Goal: Information Seeking & Learning: Check status

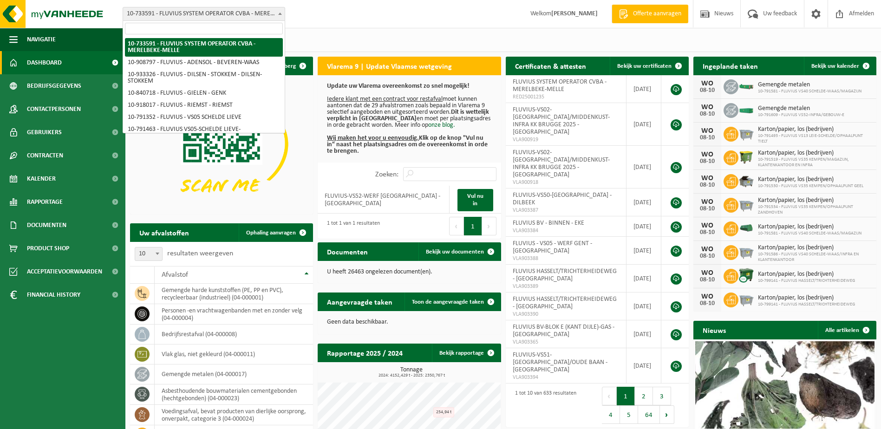
click at [258, 13] on span "10-733591 - FLUVIUS SYSTEM OPERATOR CVBA - MERELBEKE-MELLE" at bounding box center [204, 13] width 162 height 13
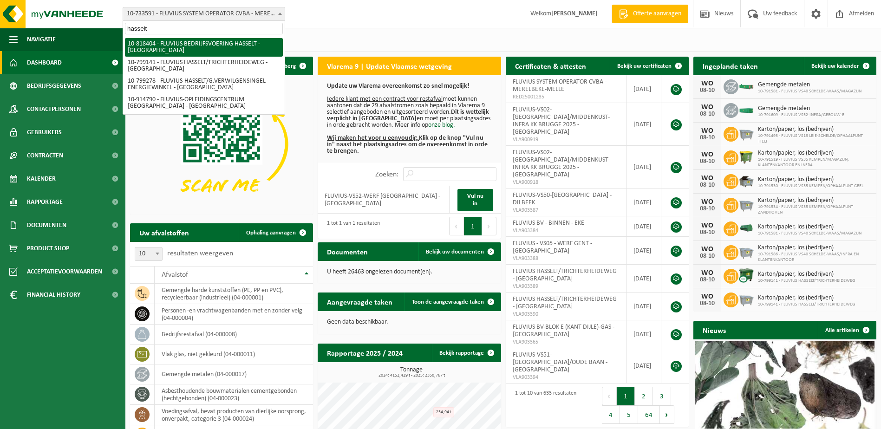
type input "hasselt"
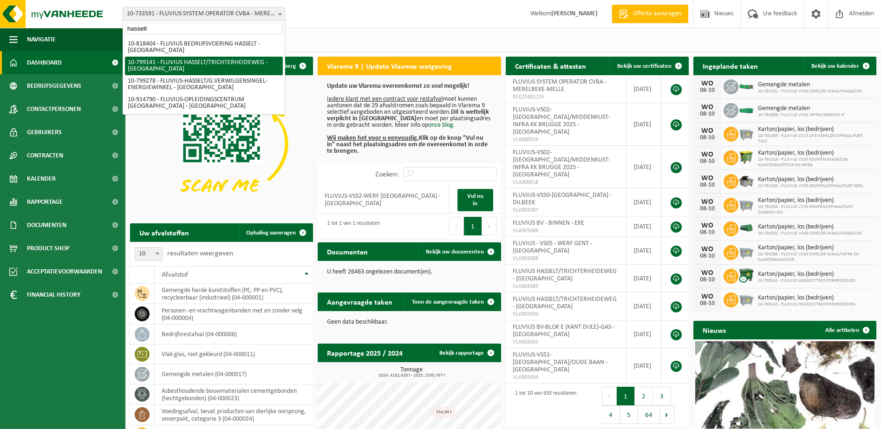
select select "33188"
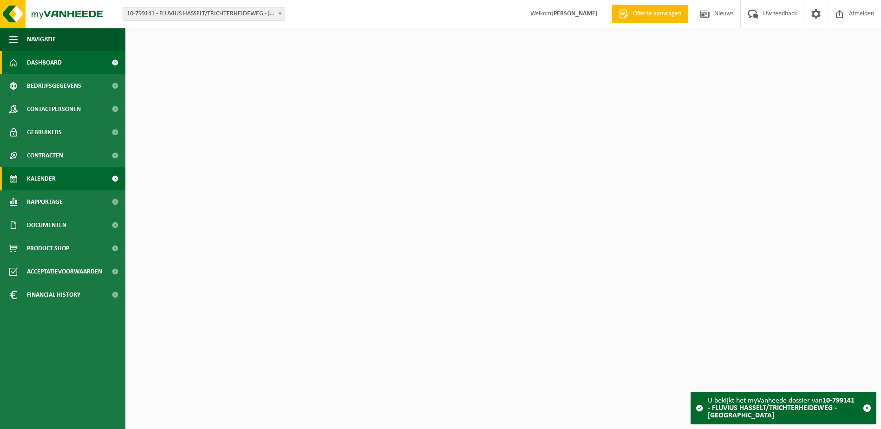
click at [31, 176] on span "Kalender" at bounding box center [41, 178] width 29 height 23
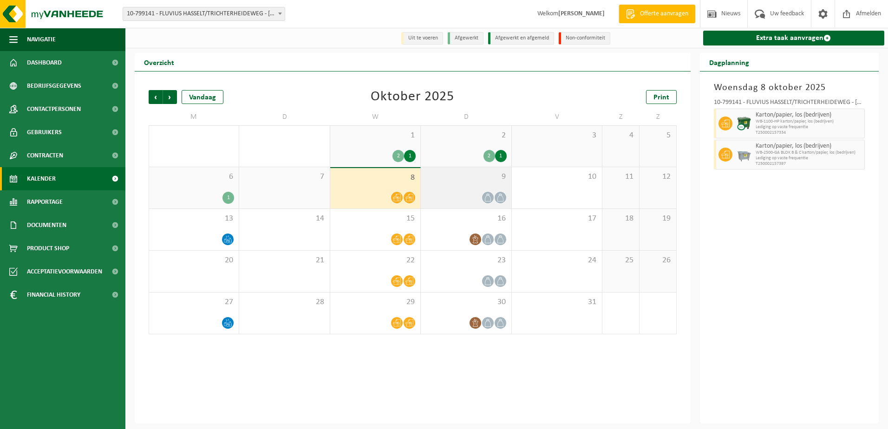
click at [458, 188] on div "9" at bounding box center [466, 187] width 90 height 41
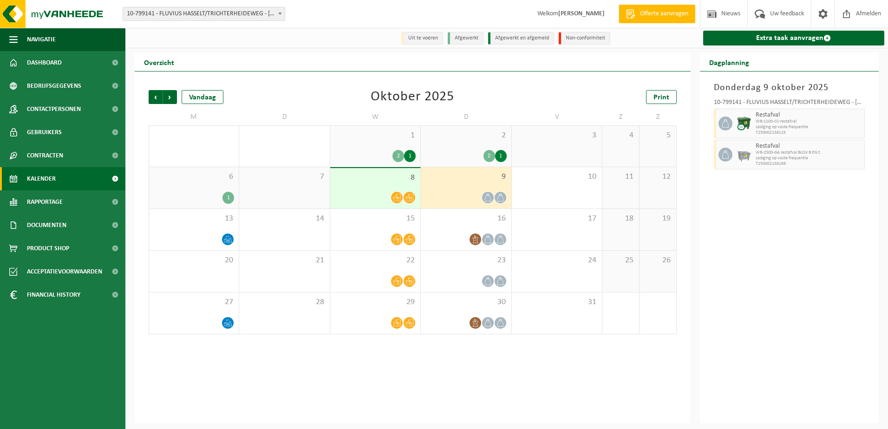
click at [379, 183] on span "8" at bounding box center [375, 178] width 81 height 10
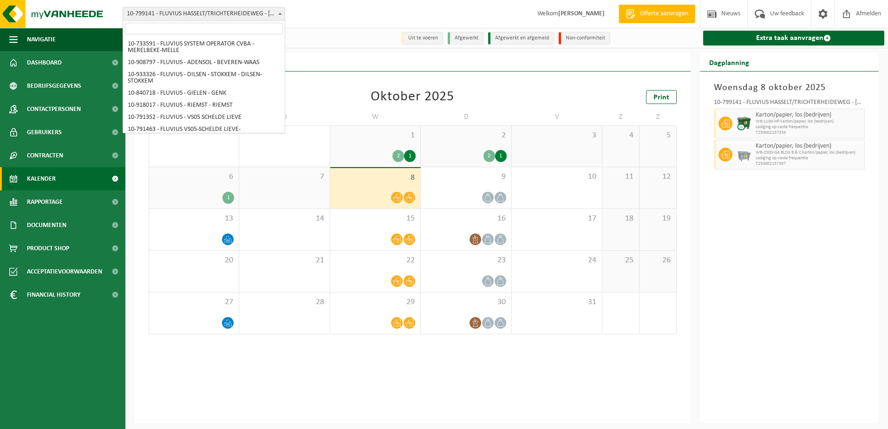
click at [269, 15] on span "10-799141 - FLUVIUS HASSELT/TRICHTERHEIDEWEG - [GEOGRAPHIC_DATA]" at bounding box center [204, 13] width 162 height 13
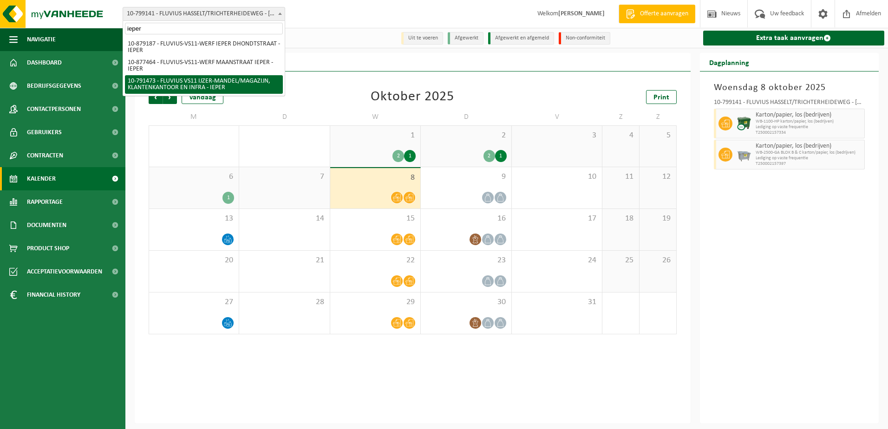
type input "ieper"
select select "30223"
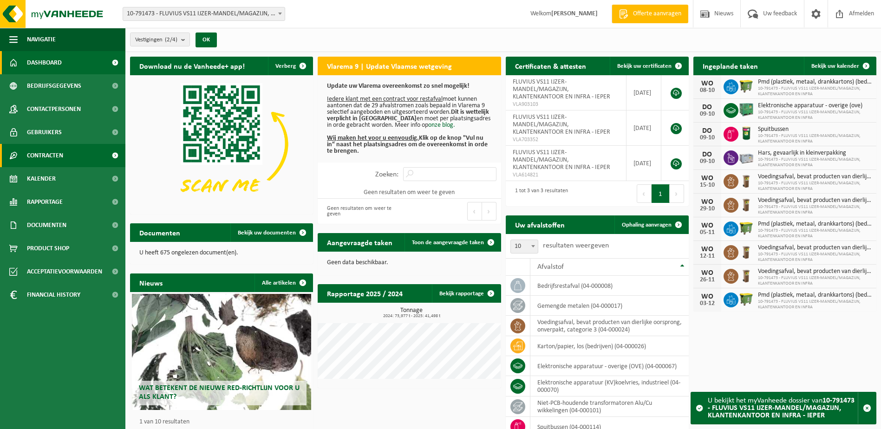
click at [45, 155] on span "Contracten" at bounding box center [45, 155] width 36 height 23
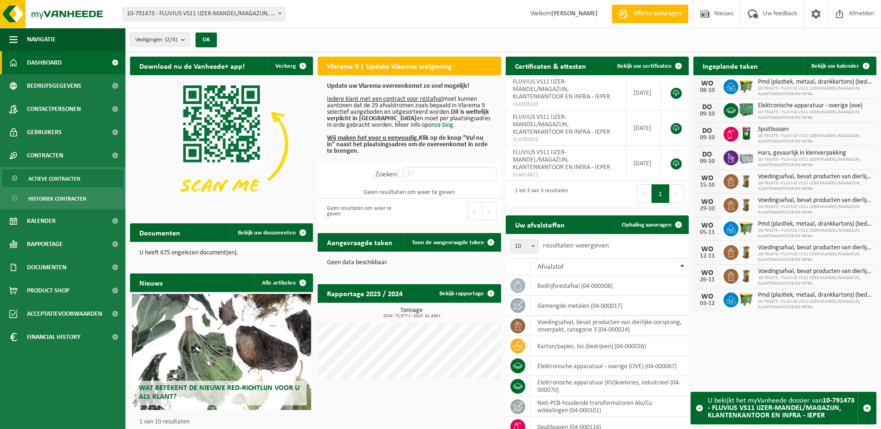
click at [48, 175] on span "Actieve contracten" at bounding box center [54, 179] width 52 height 18
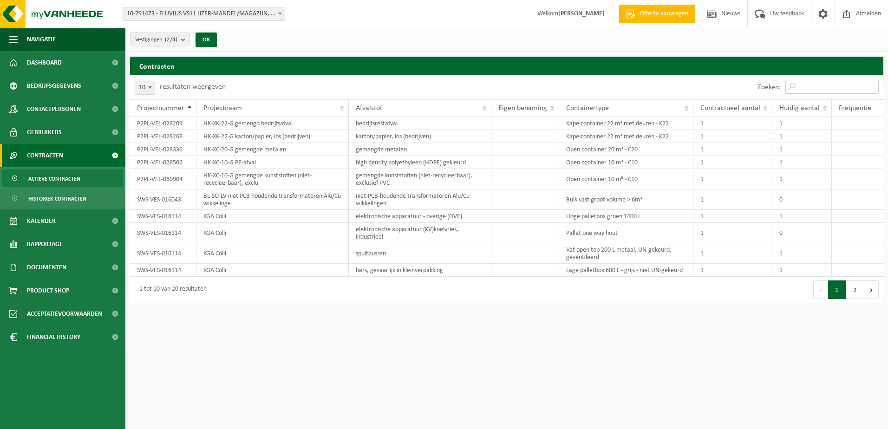
click at [817, 92] on input "Zoeken:" at bounding box center [831, 87] width 93 height 14
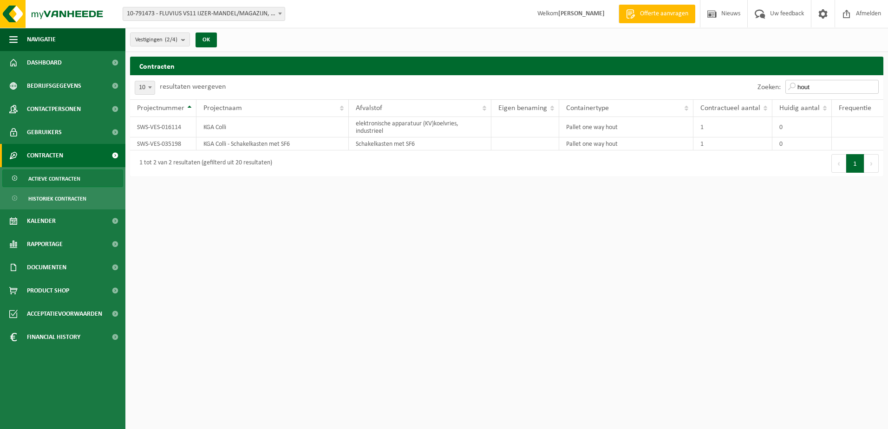
type input "hout"
click at [283, 13] on span at bounding box center [279, 13] width 9 height 12
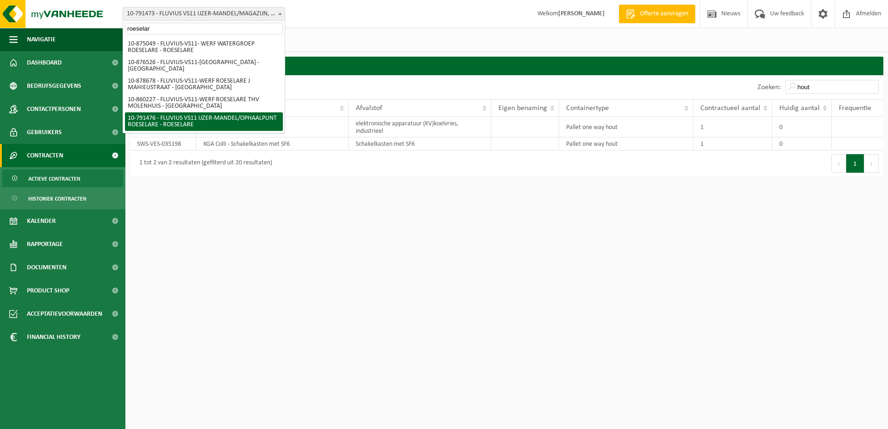
type input "roeselar"
select select "30225"
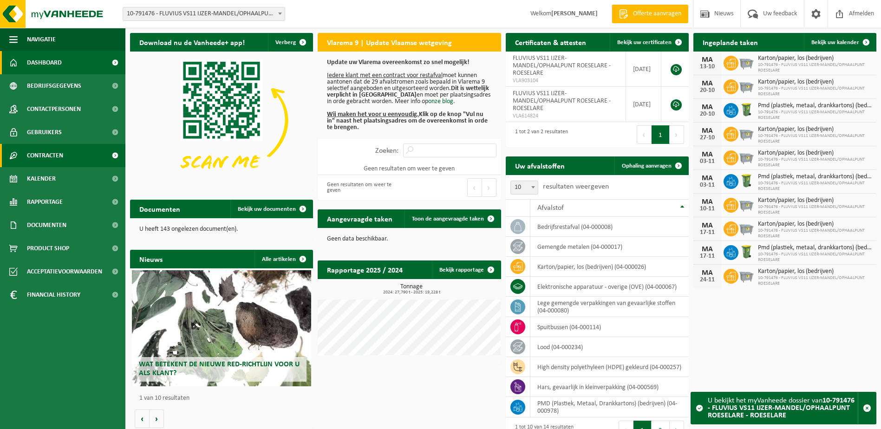
click at [44, 154] on span "Contracten" at bounding box center [45, 155] width 36 height 23
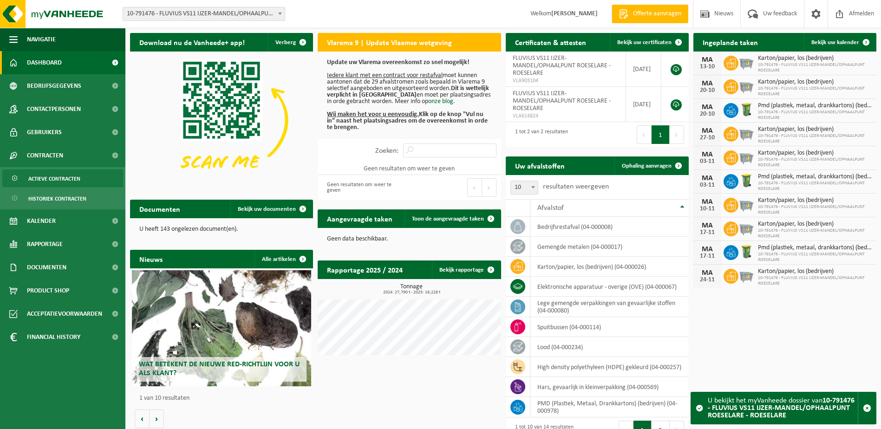
click at [43, 177] on span "Actieve contracten" at bounding box center [54, 179] width 52 height 18
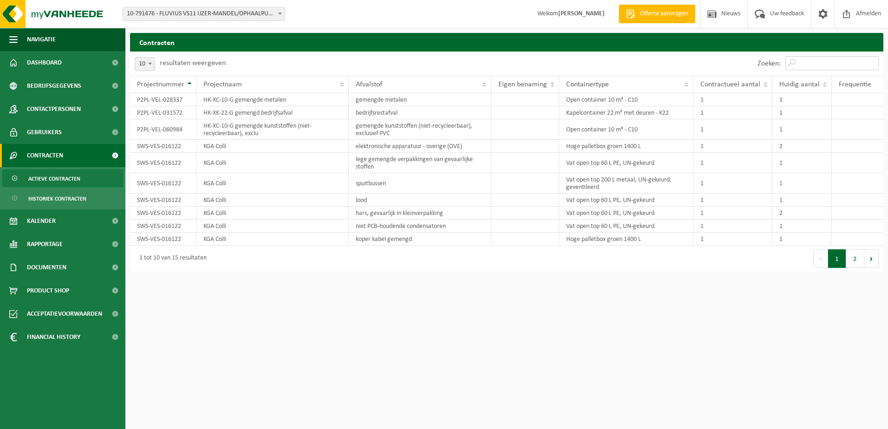
click at [808, 62] on input "Zoeken:" at bounding box center [831, 63] width 93 height 14
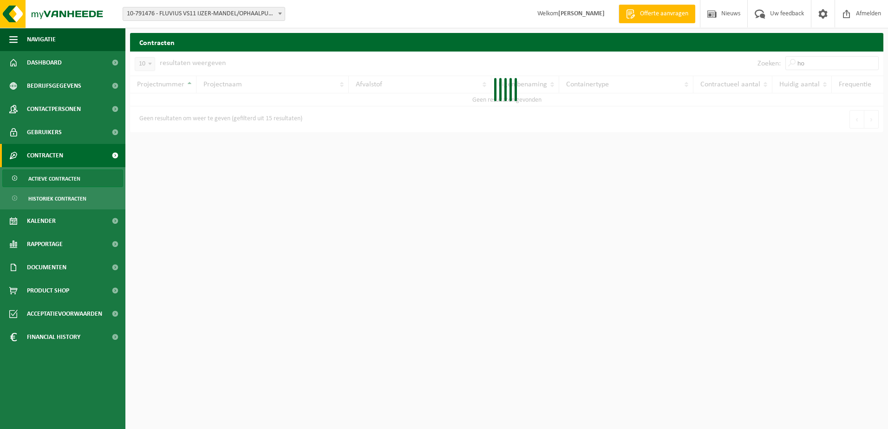
type input "h"
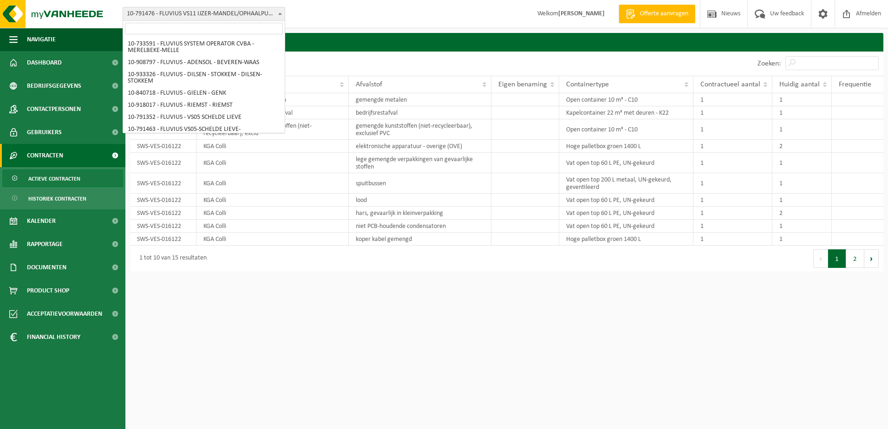
click at [277, 14] on span at bounding box center [279, 13] width 9 height 12
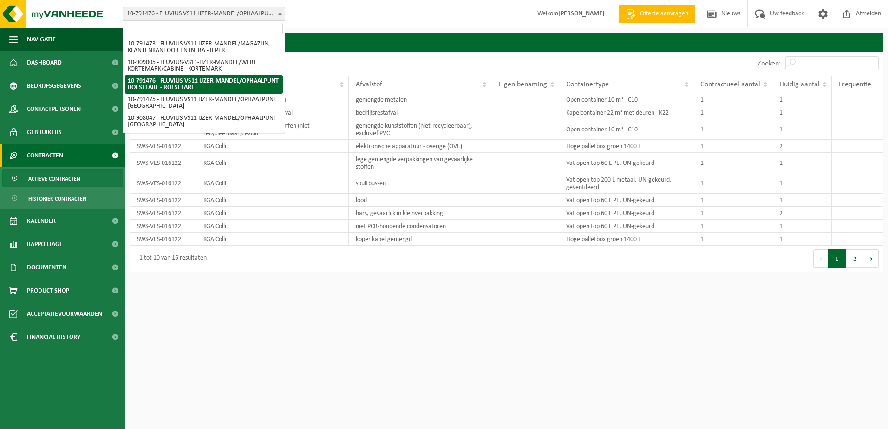
click at [264, 31] on input "search" at bounding box center [204, 29] width 158 height 12
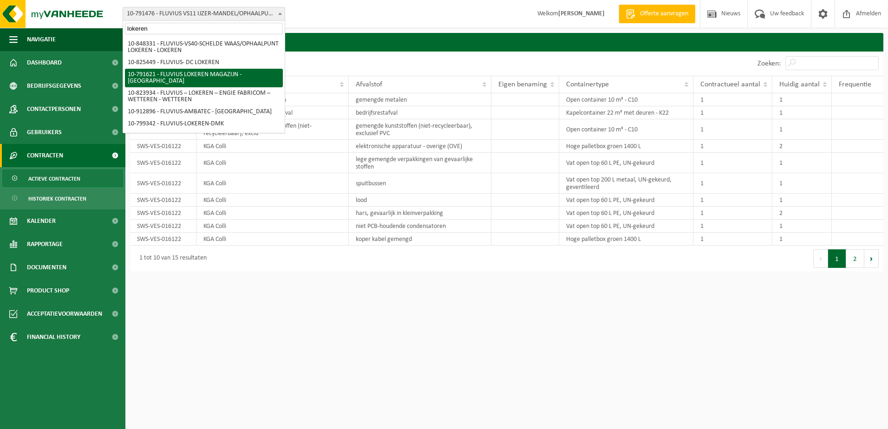
type input "lokeren"
select select "30279"
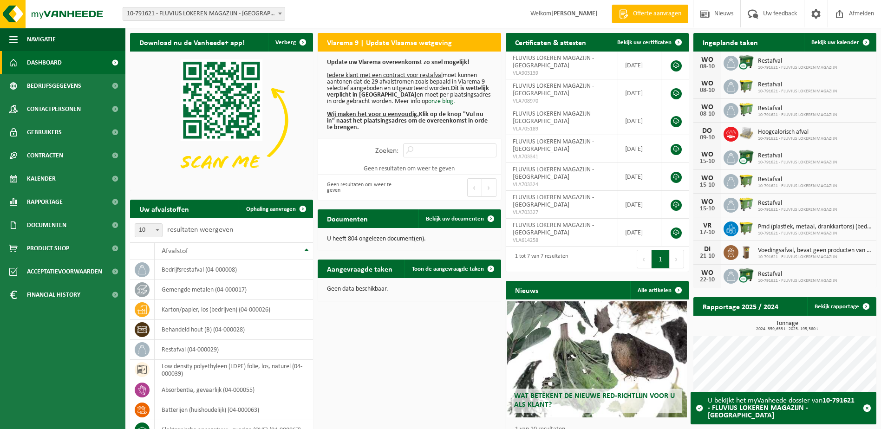
click at [268, 11] on span "10-791621 - FLUVIUS LOKEREN MAGAZIJN - [GEOGRAPHIC_DATA]" at bounding box center [204, 13] width 162 height 13
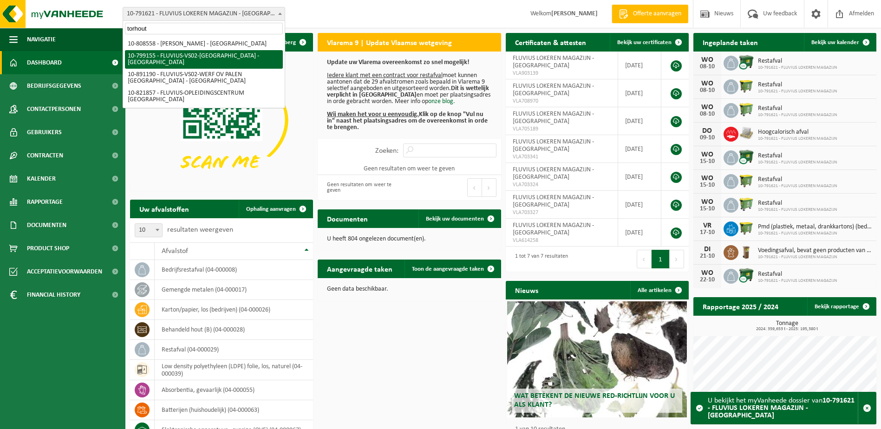
type input "torhout"
select select "33193"
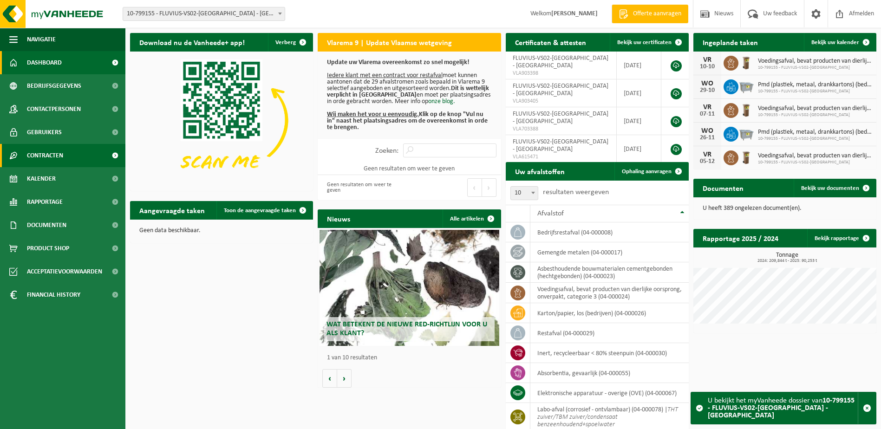
click at [50, 154] on span "Contracten" at bounding box center [45, 155] width 36 height 23
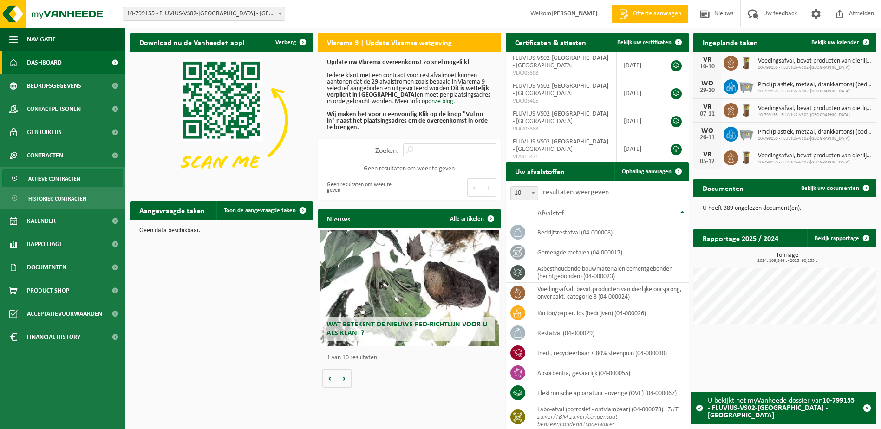
click at [53, 181] on span "Actieve contracten" at bounding box center [54, 179] width 52 height 18
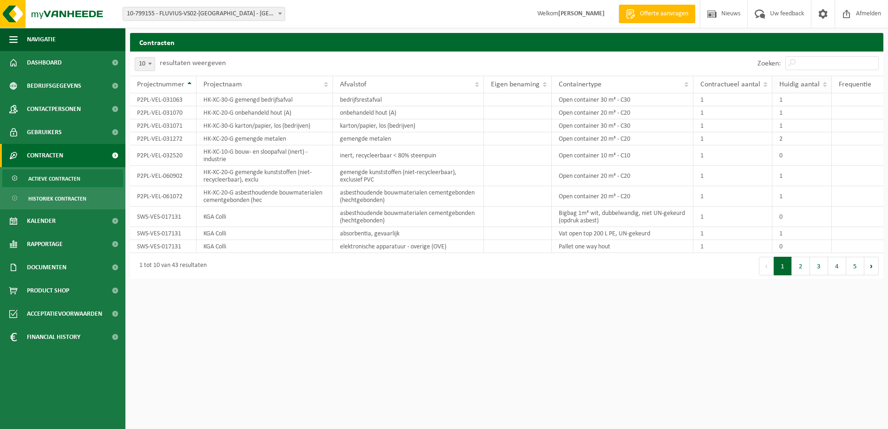
click at [791, 84] on span "Huidig aantal" at bounding box center [799, 84] width 40 height 7
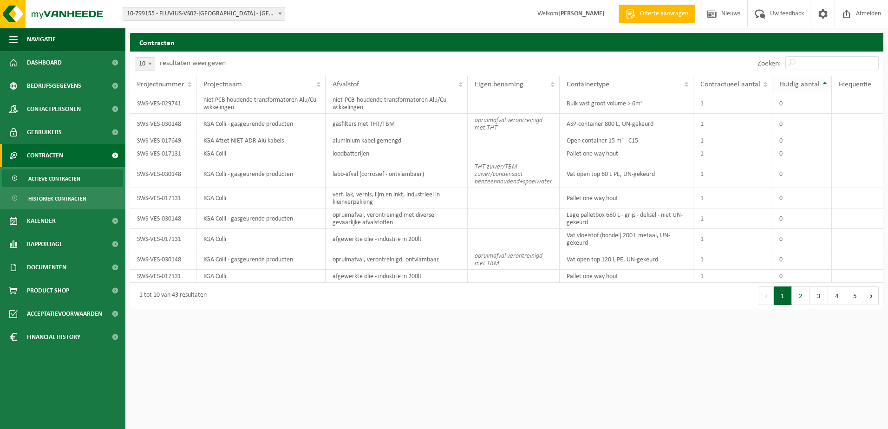
click at [791, 84] on span "Huidig aantal" at bounding box center [799, 84] width 40 height 7
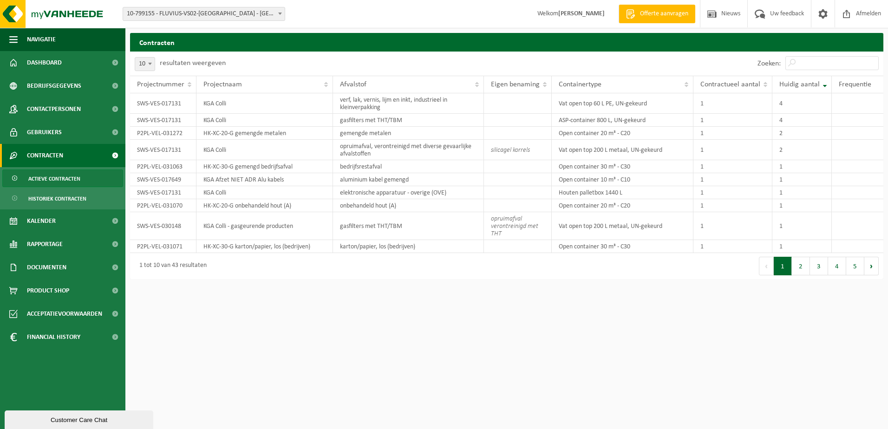
click at [285, 14] on span "10-799155 - FLUVIUS-VS02-[GEOGRAPHIC_DATA] - [GEOGRAPHIC_DATA]" at bounding box center [204, 14] width 163 height 14
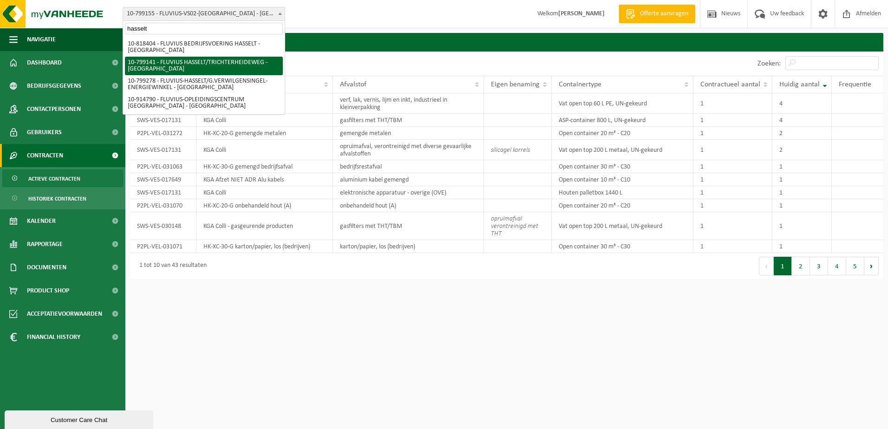
type input "hasselt"
select select "33188"
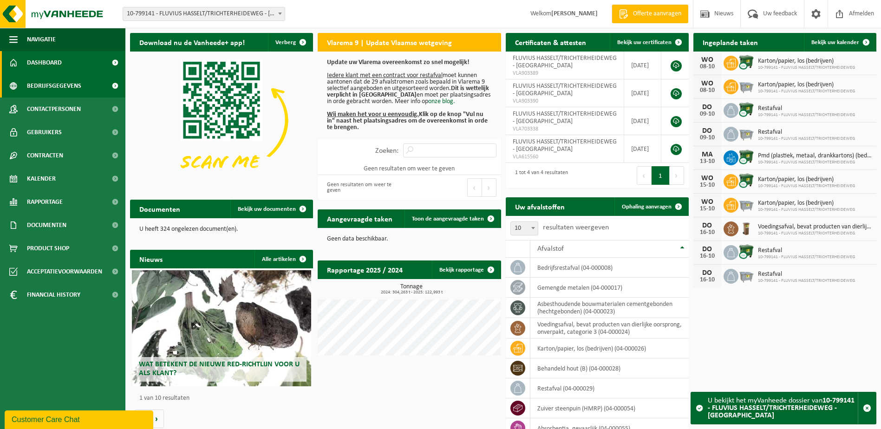
drag, startPoint x: 30, startPoint y: 79, endPoint x: 36, endPoint y: 91, distance: 13.5
click at [30, 79] on span "Bedrijfsgegevens" at bounding box center [54, 85] width 54 height 23
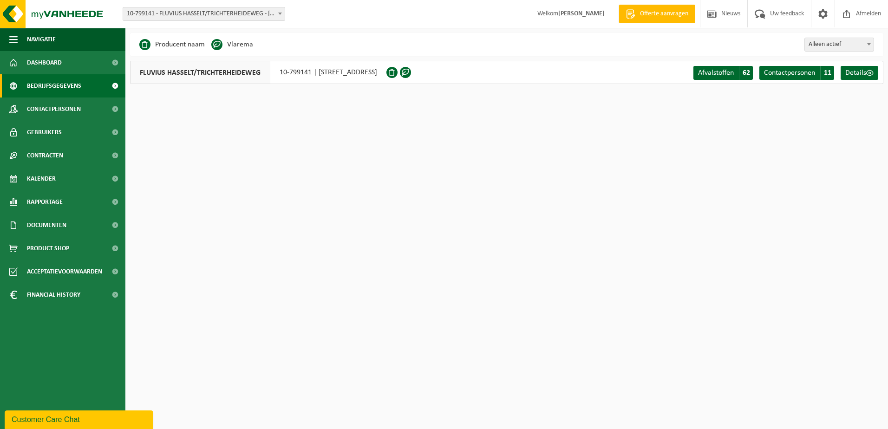
click at [283, 16] on span at bounding box center [279, 13] width 9 height 12
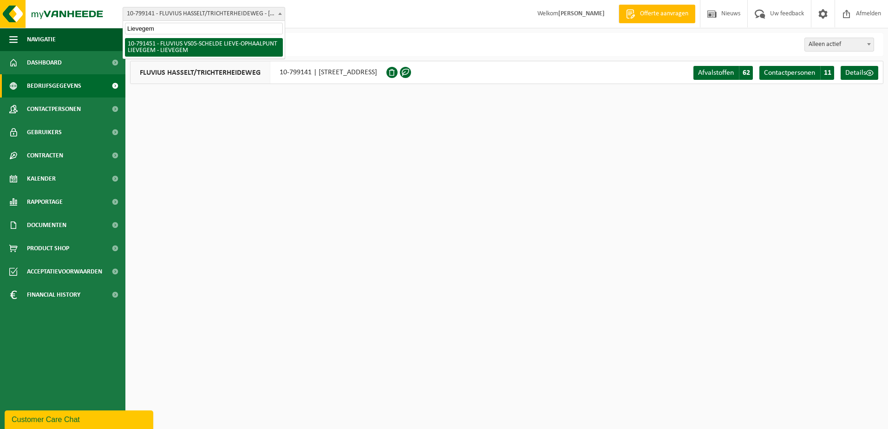
type input "Lievegem"
select select "30217"
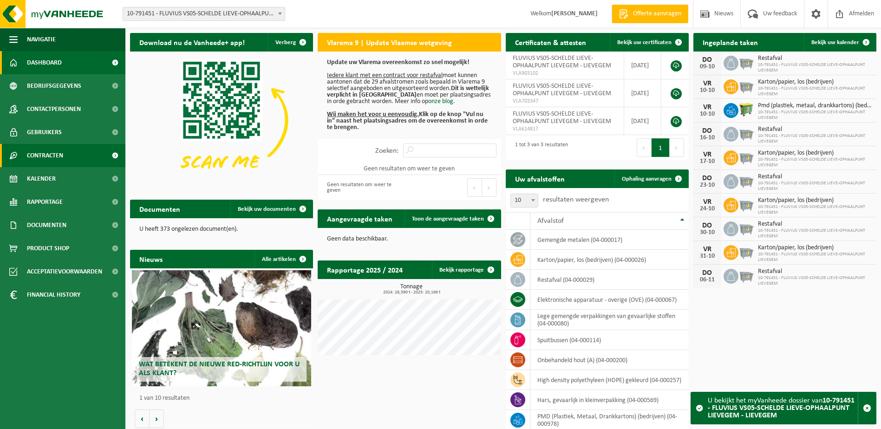
click at [41, 157] on span "Contracten" at bounding box center [45, 155] width 36 height 23
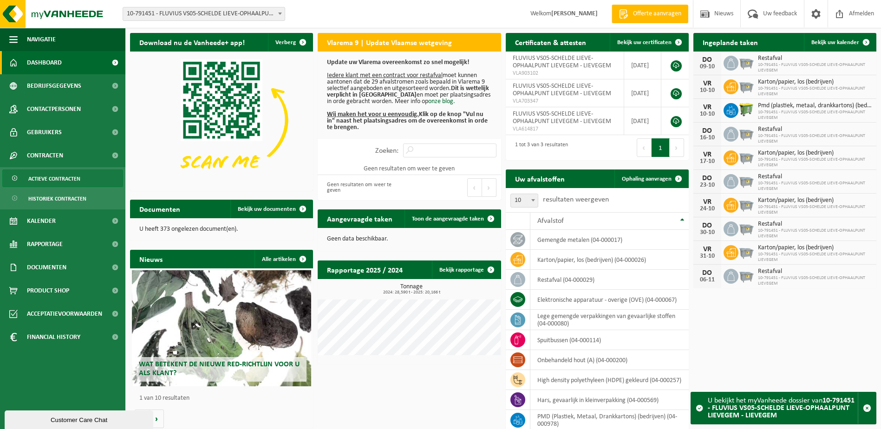
click at [43, 179] on span "Actieve contracten" at bounding box center [54, 179] width 52 height 18
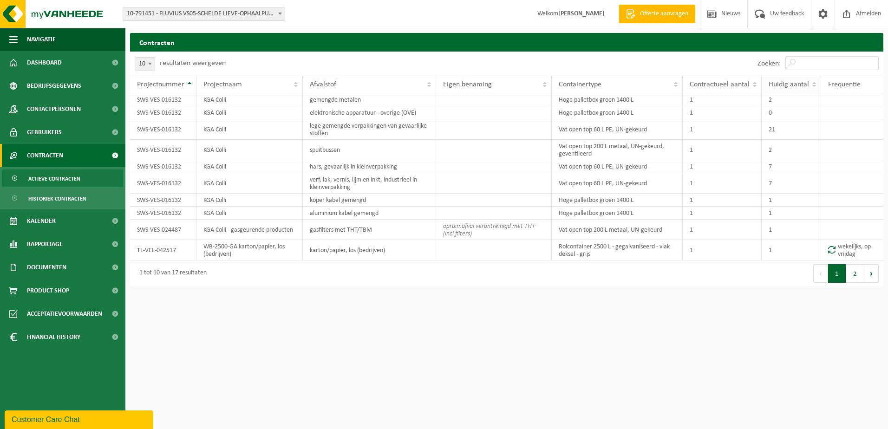
click at [792, 83] on span "Huidig aantal" at bounding box center [789, 84] width 40 height 7
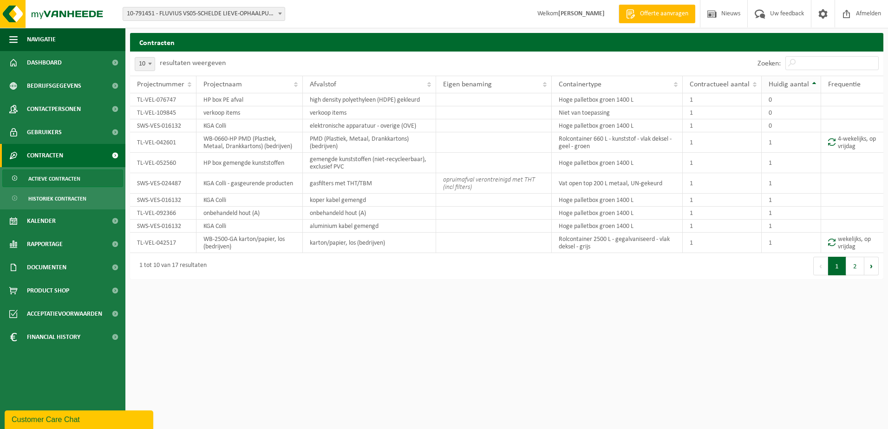
click at [792, 83] on span "Huidig aantal" at bounding box center [789, 84] width 40 height 7
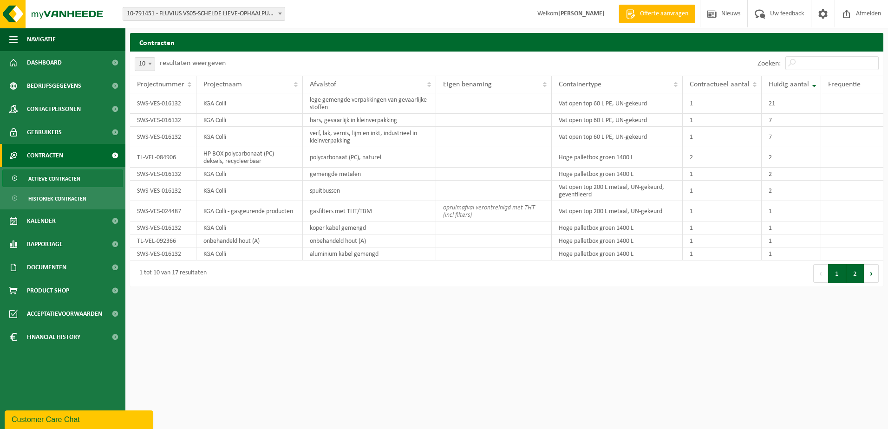
click at [856, 275] on button "2" at bounding box center [855, 273] width 18 height 19
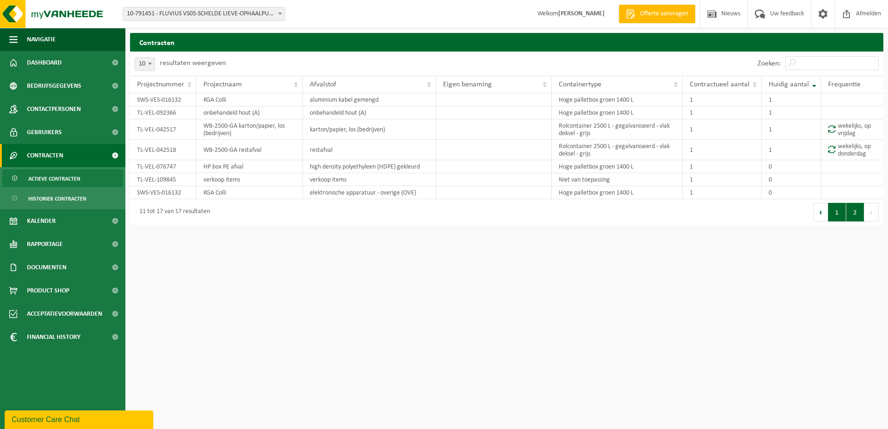
click at [832, 212] on button "1" at bounding box center [837, 212] width 18 height 19
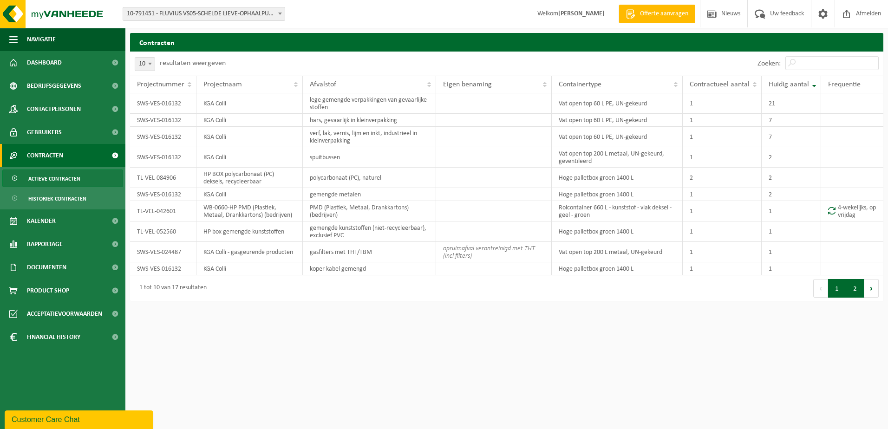
click at [851, 286] on button "2" at bounding box center [855, 288] width 18 height 19
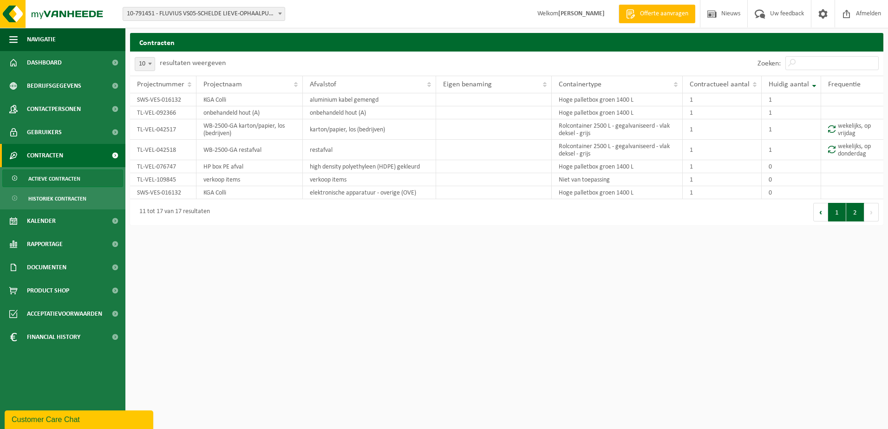
click at [835, 211] on button "1" at bounding box center [837, 212] width 18 height 19
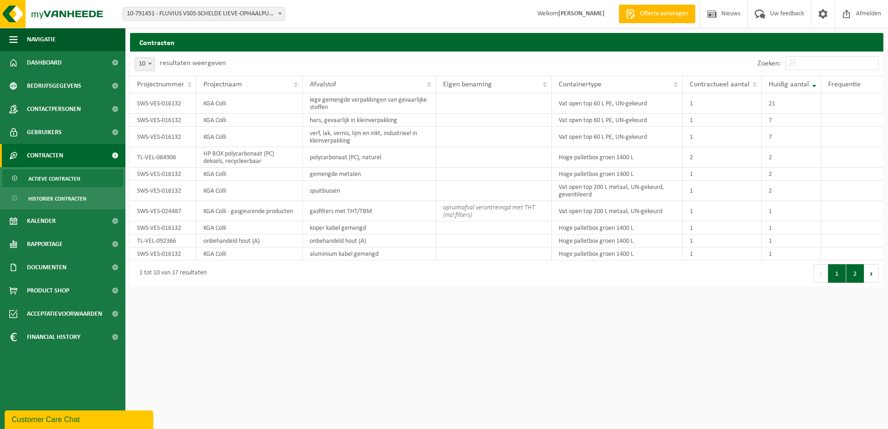
click at [853, 266] on button "2" at bounding box center [855, 273] width 18 height 19
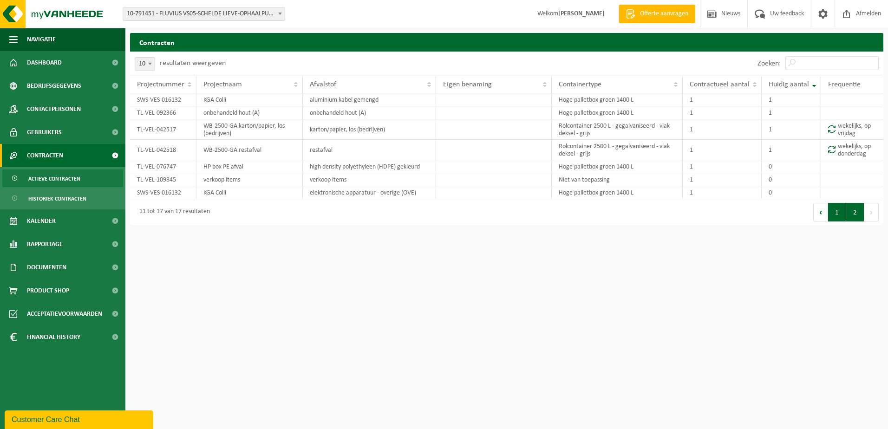
click at [839, 218] on button "1" at bounding box center [837, 212] width 18 height 19
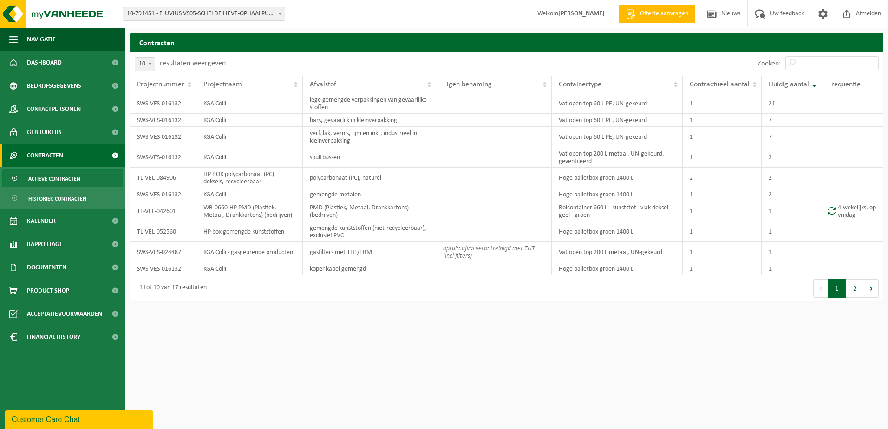
click at [282, 13] on span at bounding box center [279, 13] width 9 height 12
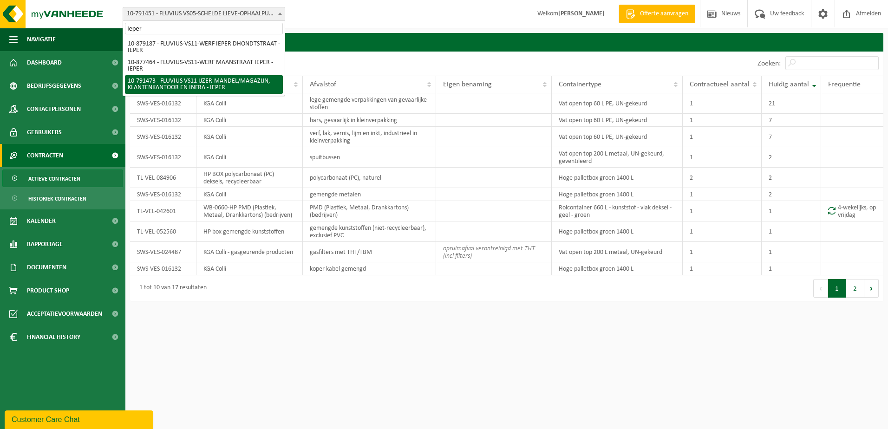
type input "Ieper"
select select "30223"
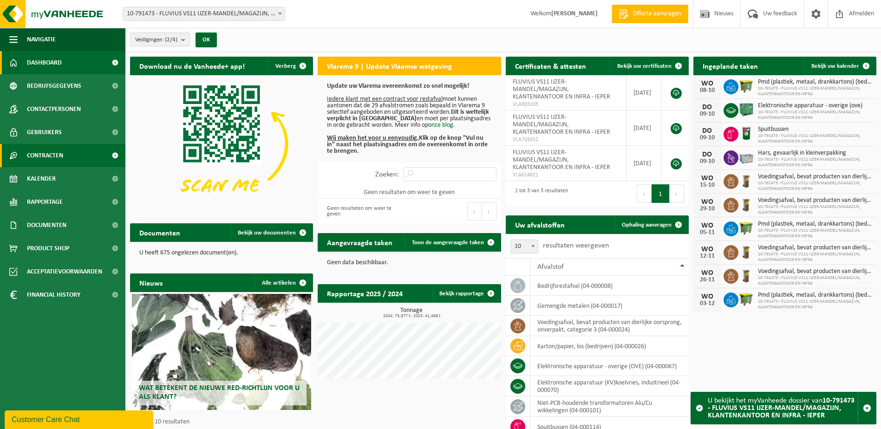
click at [41, 153] on span "Contracten" at bounding box center [45, 155] width 36 height 23
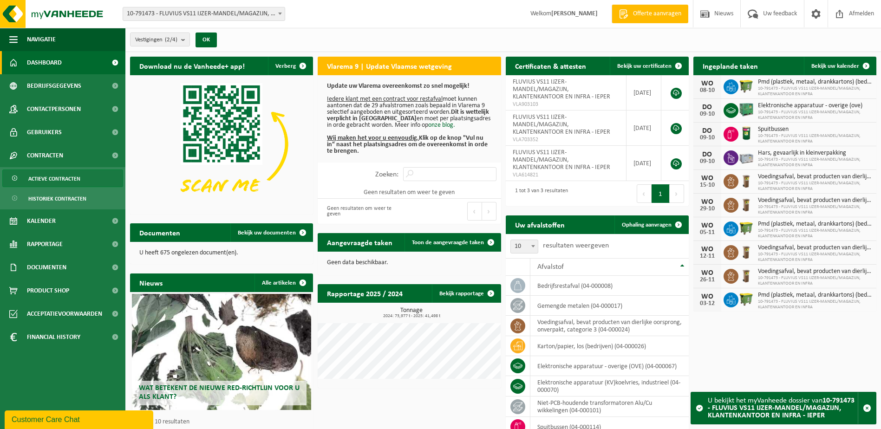
click at [44, 181] on span "Actieve contracten" at bounding box center [54, 179] width 52 height 18
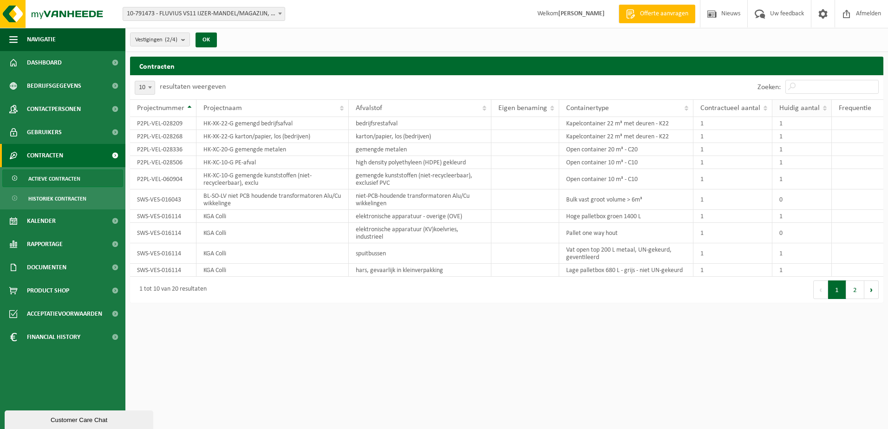
click at [798, 107] on span "Huidig aantal" at bounding box center [799, 108] width 40 height 7
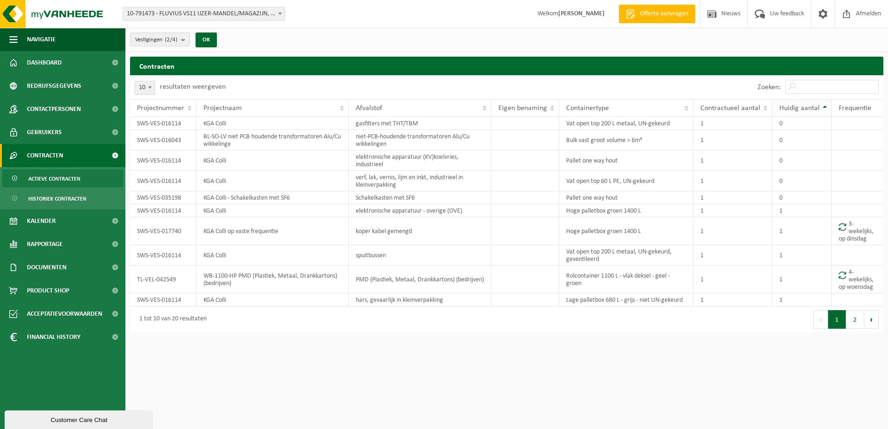
click at [798, 107] on span "Huidig aantal" at bounding box center [799, 108] width 40 height 7
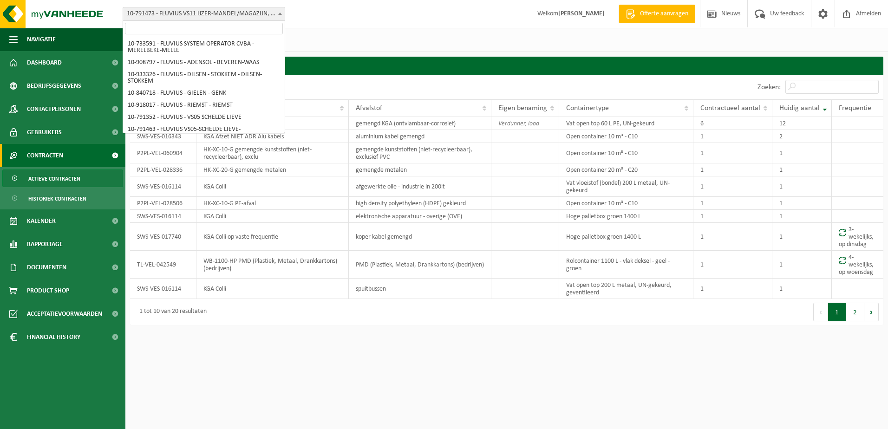
click at [281, 14] on b at bounding box center [280, 14] width 4 height 2
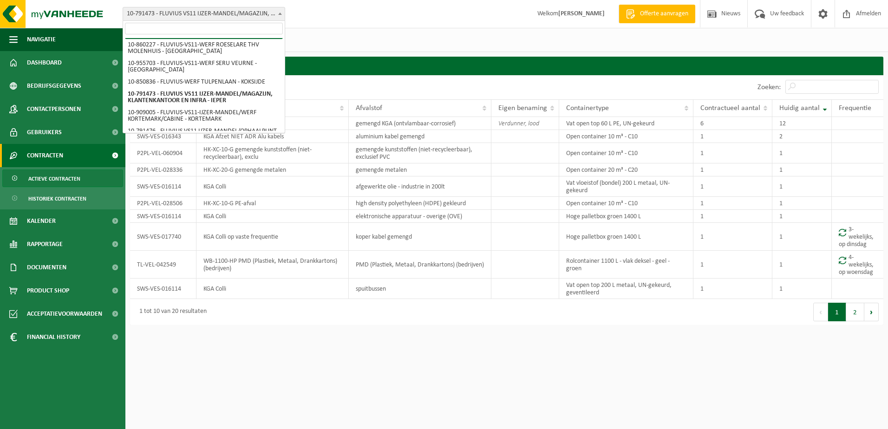
click at [210, 30] on input "search" at bounding box center [204, 29] width 158 height 12
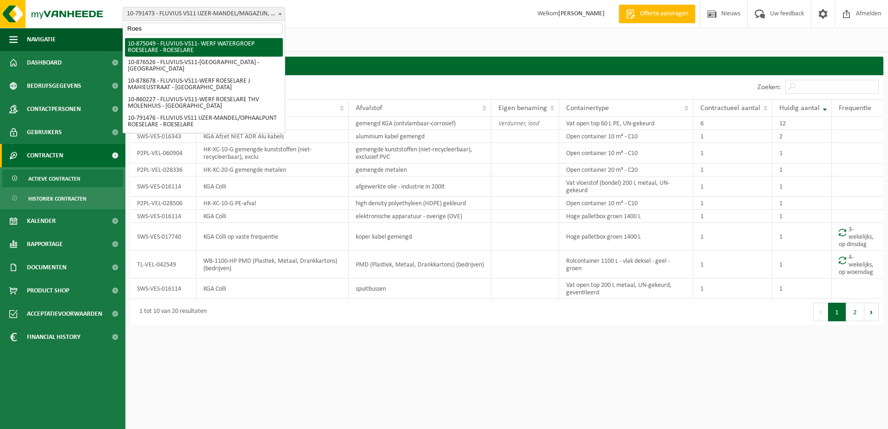
scroll to position [0, 0]
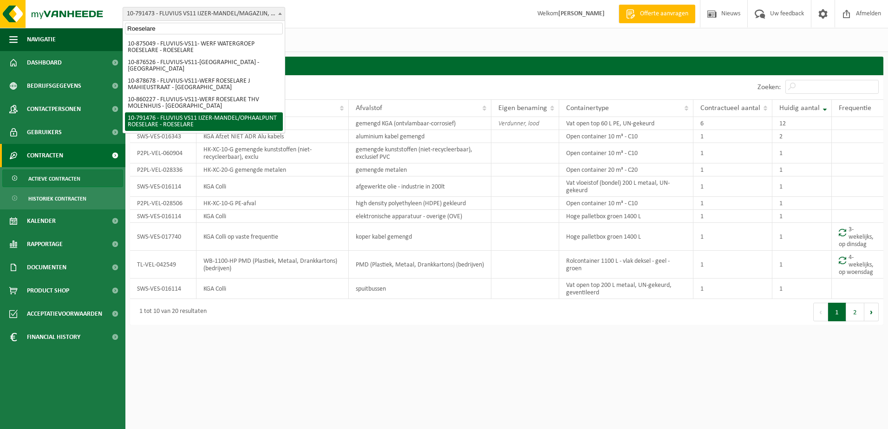
type input "Roeselare"
select select "30225"
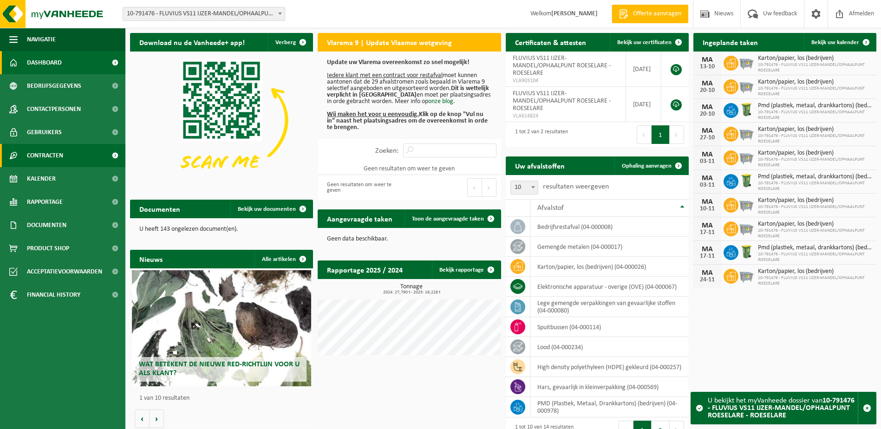
click at [48, 156] on span "Contracten" at bounding box center [45, 155] width 36 height 23
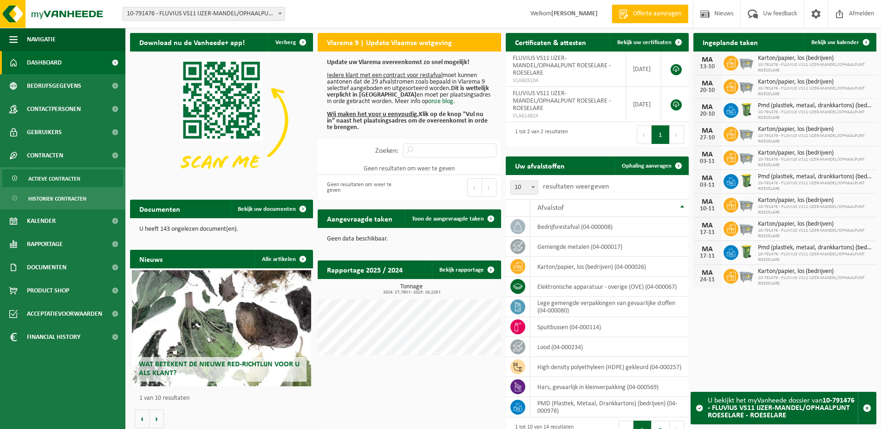
click at [48, 176] on span "Actieve contracten" at bounding box center [54, 179] width 52 height 18
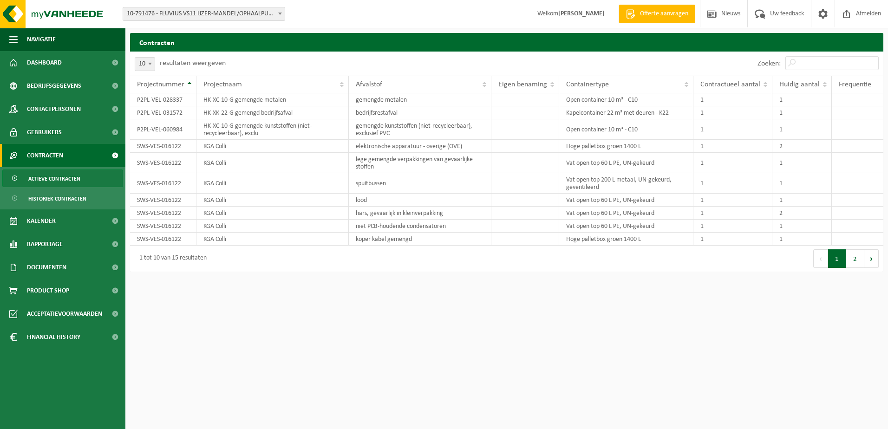
click at [281, 19] on span at bounding box center [279, 13] width 9 height 12
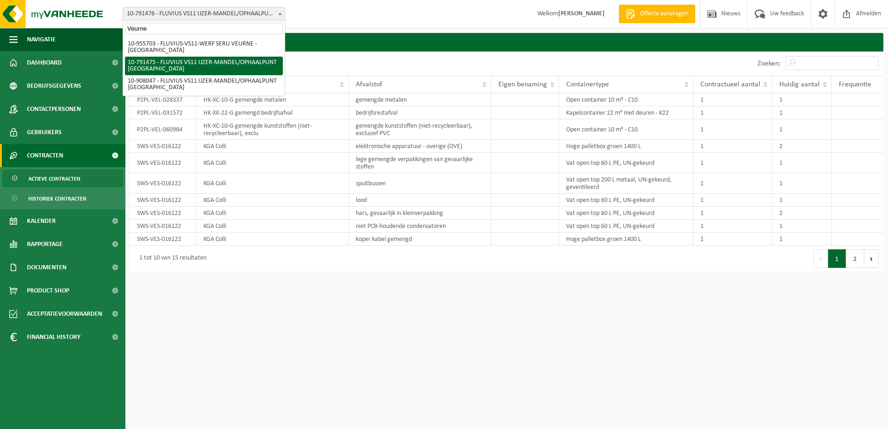
type input "Veurne"
select select "30224"
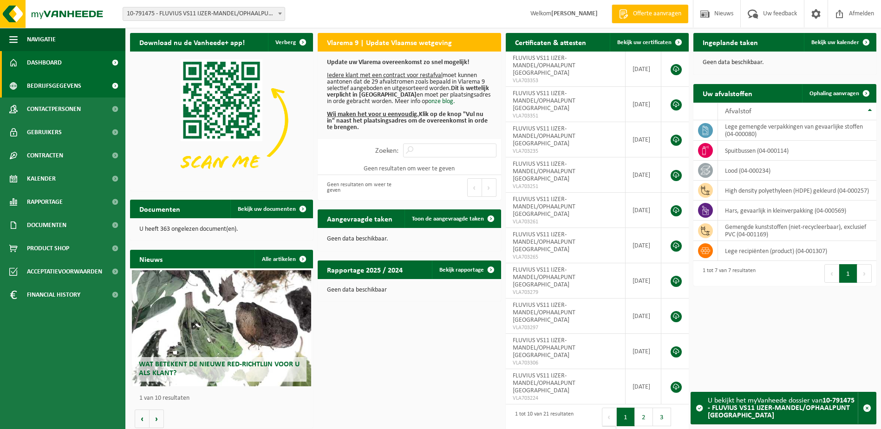
drag, startPoint x: 0, startPoint y: 0, endPoint x: 38, endPoint y: 79, distance: 87.3
click at [38, 79] on span "Bedrijfsgegevens" at bounding box center [54, 85] width 54 height 23
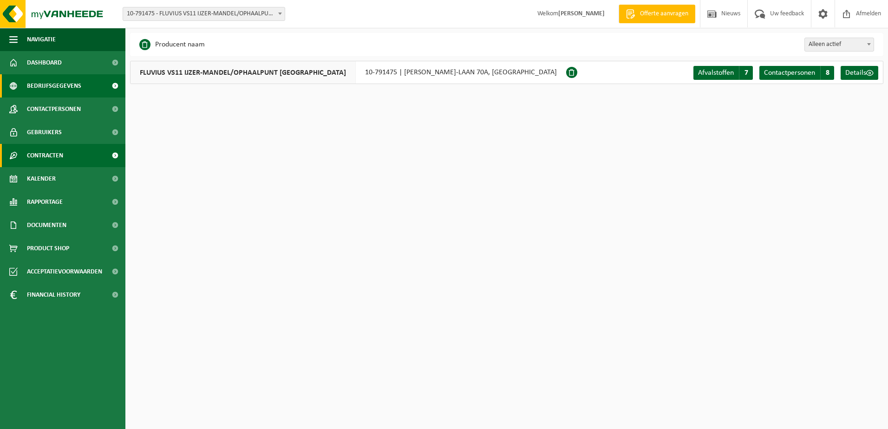
click at [46, 150] on span "Contracten" at bounding box center [45, 155] width 36 height 23
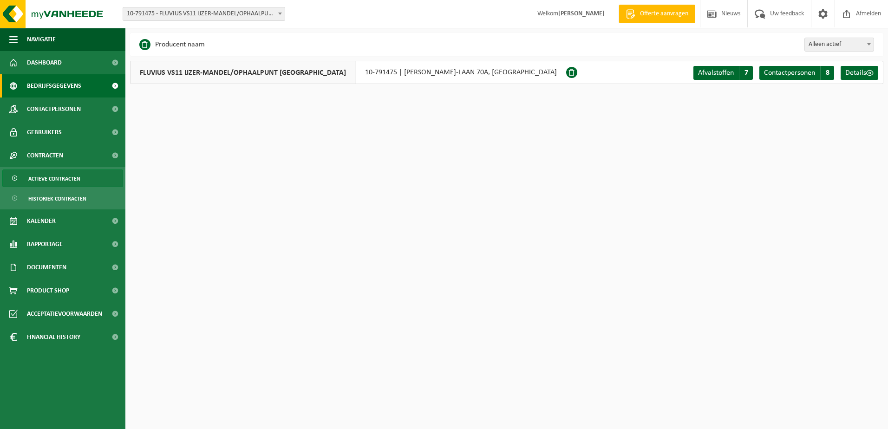
click at [64, 179] on span "Actieve contracten" at bounding box center [54, 179] width 52 height 18
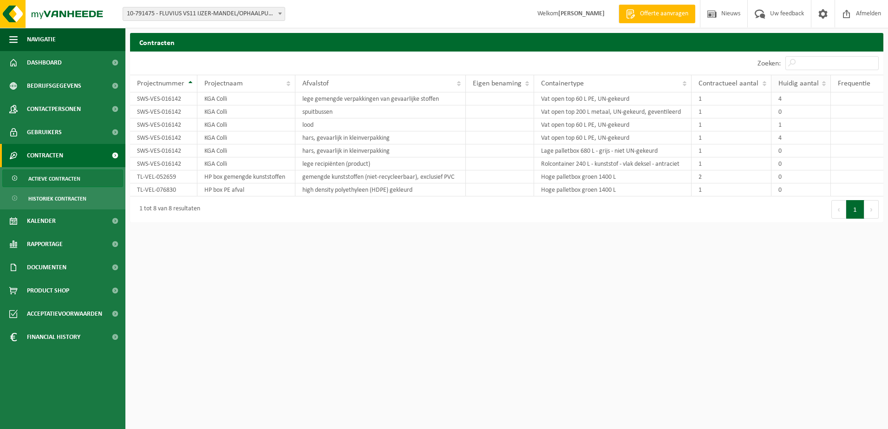
click at [798, 83] on span "Huidig aantal" at bounding box center [799, 83] width 40 height 7
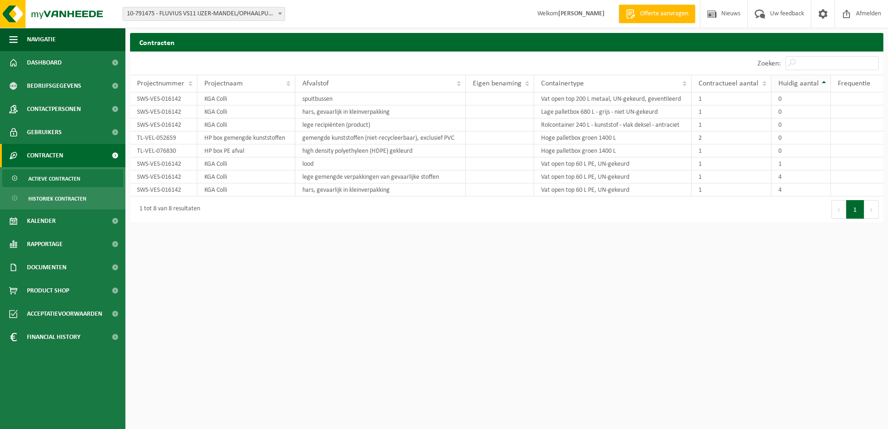
click at [798, 83] on span "Huidig aantal" at bounding box center [799, 83] width 40 height 7
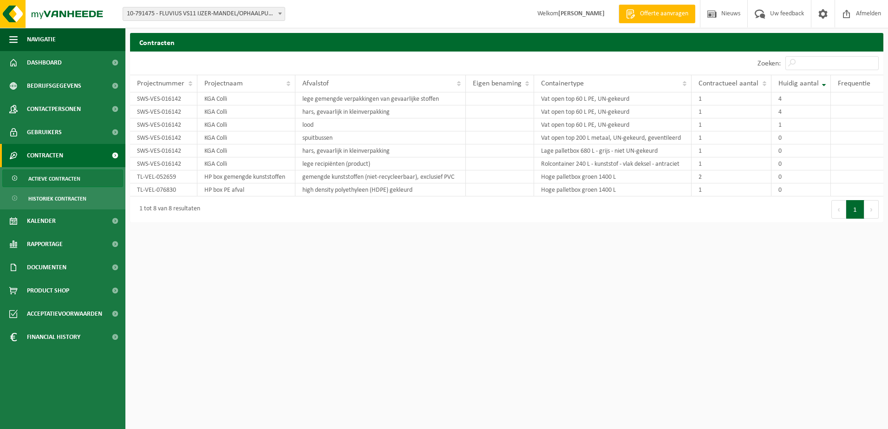
click at [275, 14] on span "10-791475 - FLUVIUS VS11 IJZER-MANDEL/OPHAALPUNT [GEOGRAPHIC_DATA]" at bounding box center [204, 13] width 162 height 13
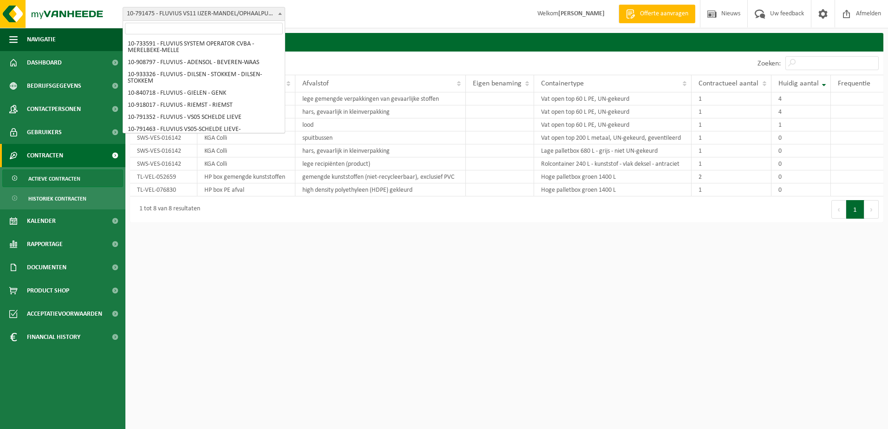
scroll to position [492, 0]
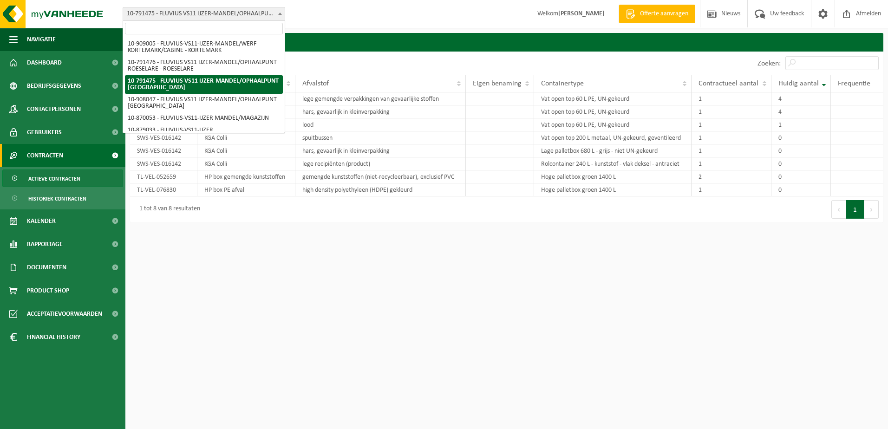
click at [251, 29] on input "search" at bounding box center [204, 29] width 158 height 12
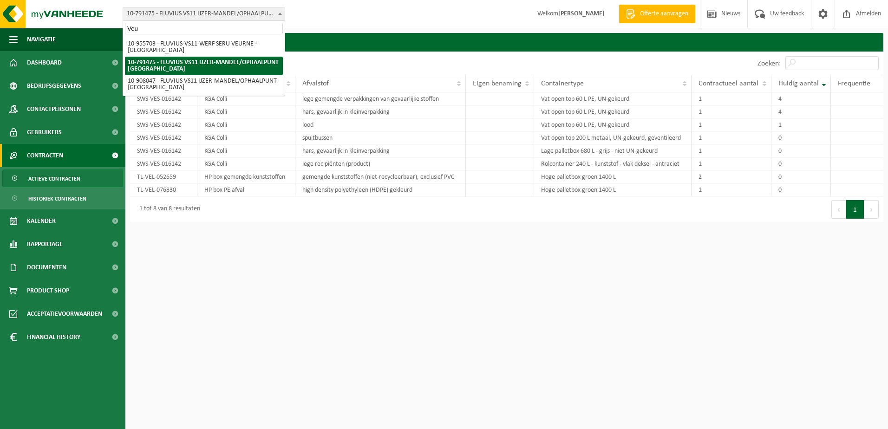
scroll to position [0, 0]
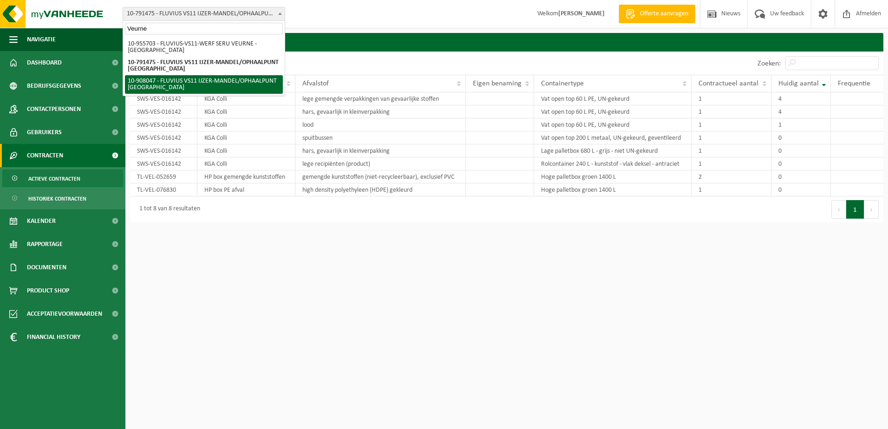
type input "Veurne"
select select "123428"
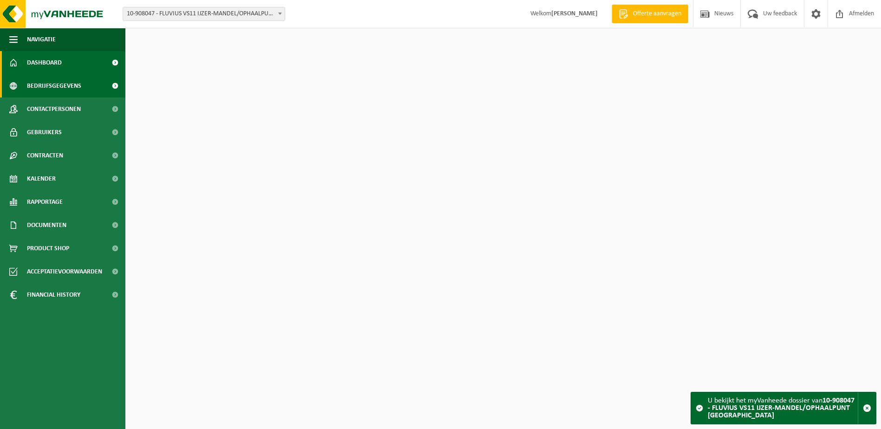
click at [49, 84] on span "Bedrijfsgegevens" at bounding box center [54, 85] width 54 height 23
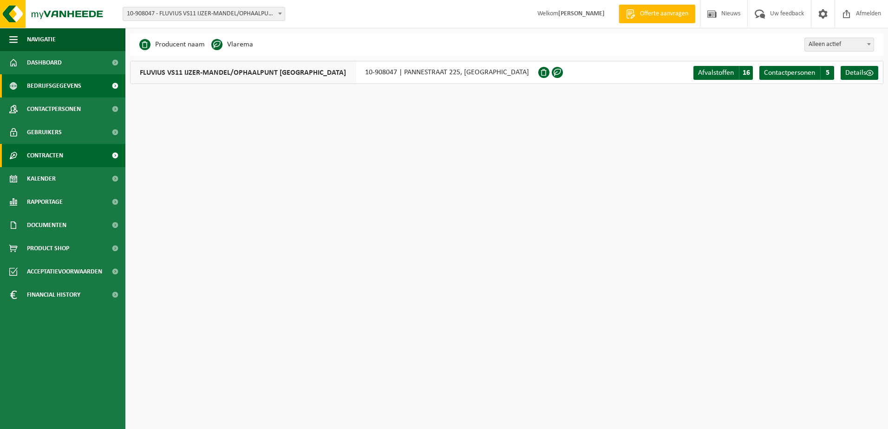
click at [32, 150] on span "Contracten" at bounding box center [45, 155] width 36 height 23
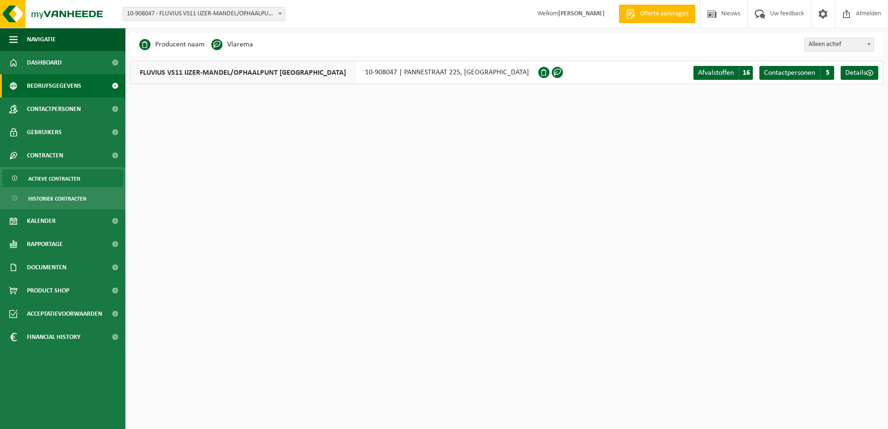
click at [42, 178] on span "Actieve contracten" at bounding box center [54, 179] width 52 height 18
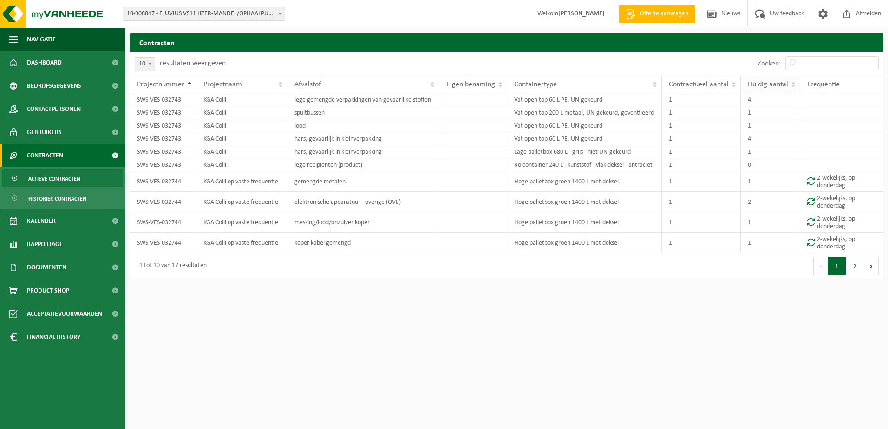
click at [774, 88] on span "Huidig aantal" at bounding box center [768, 84] width 40 height 7
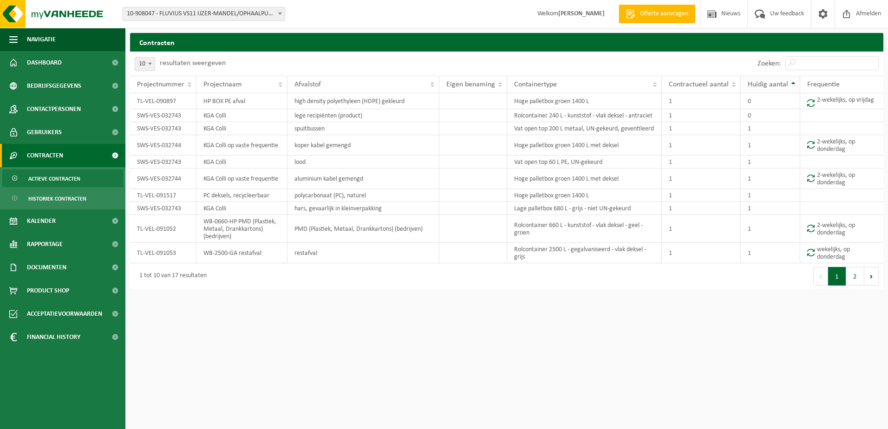
click at [775, 87] on span "Huidig aantal" at bounding box center [768, 84] width 40 height 7
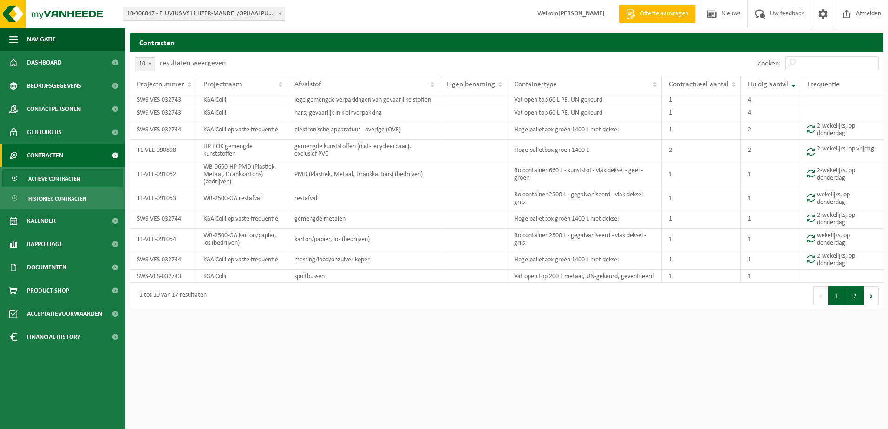
click at [852, 297] on button "2" at bounding box center [855, 296] width 18 height 19
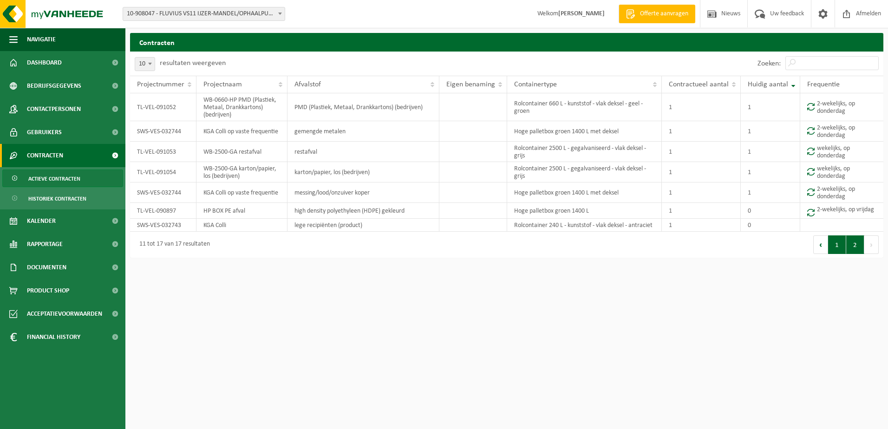
click at [837, 250] on button "1" at bounding box center [837, 245] width 18 height 19
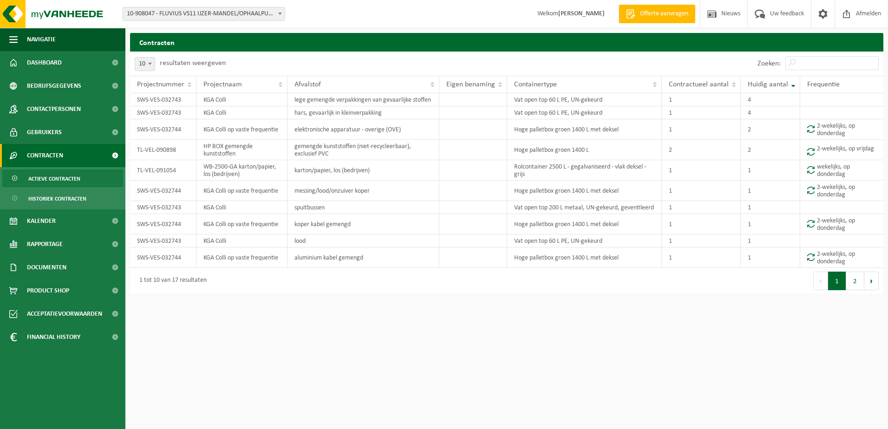
click at [279, 15] on span at bounding box center [279, 13] width 9 height 12
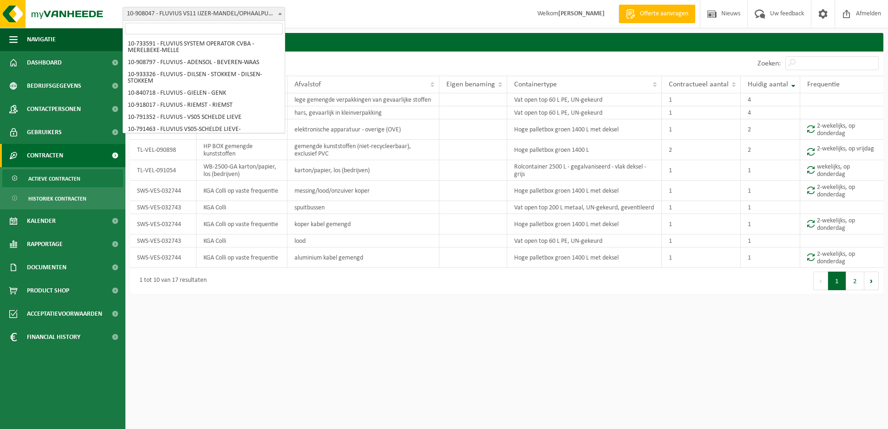
scroll to position [511, 0]
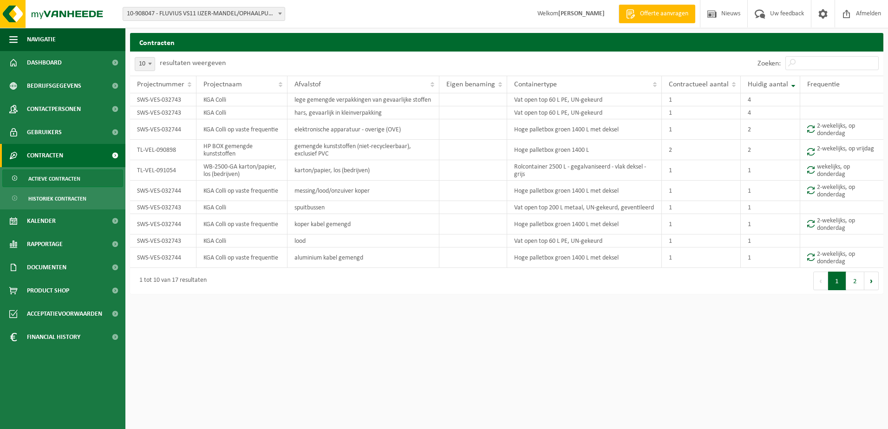
click at [46, 176] on span "Actieve contracten" at bounding box center [54, 179] width 52 height 18
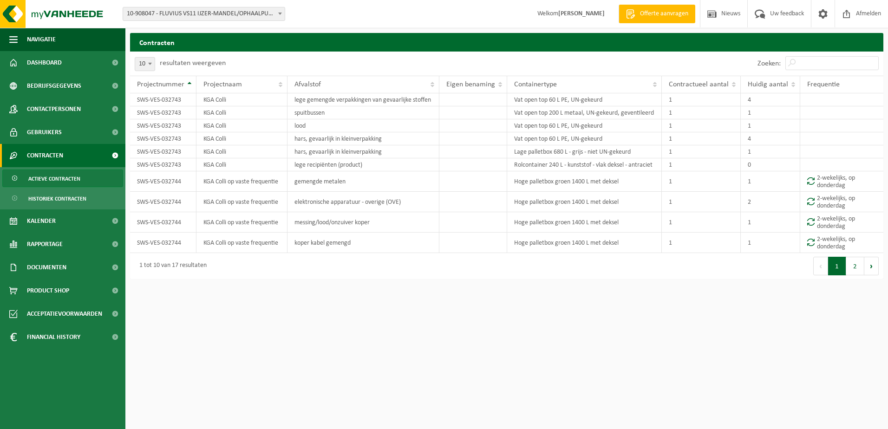
click at [781, 88] on span "Huidig aantal" at bounding box center [768, 84] width 40 height 7
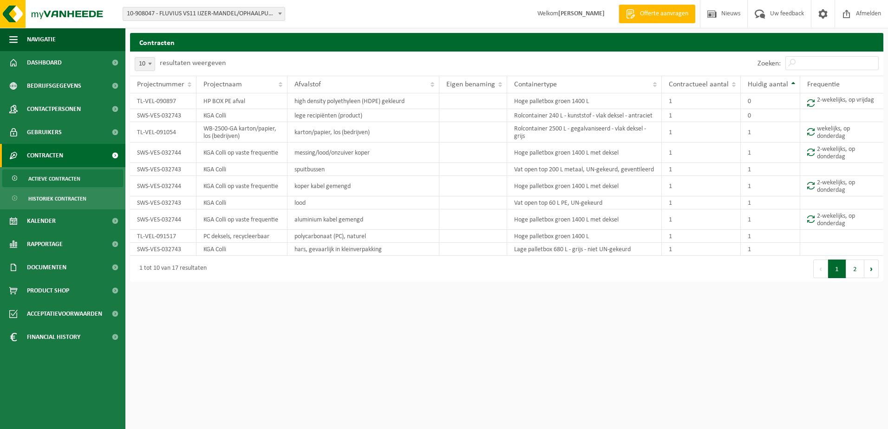
click at [781, 88] on span "Huidig aantal" at bounding box center [768, 84] width 40 height 7
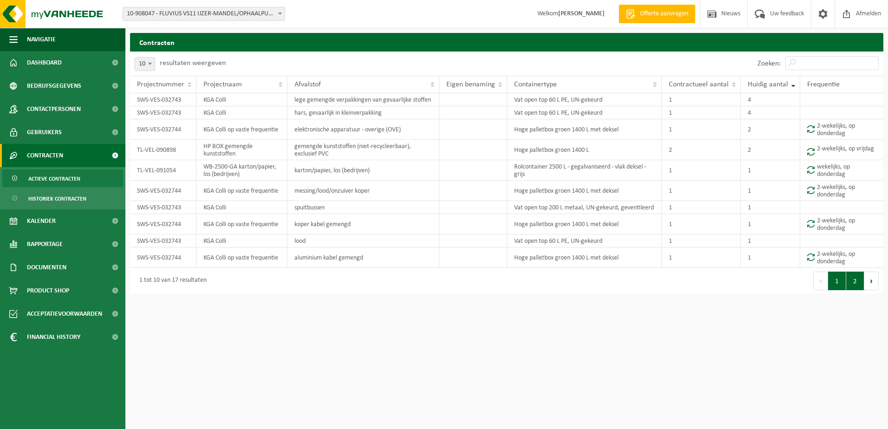
click at [850, 279] on button "2" at bounding box center [855, 281] width 18 height 19
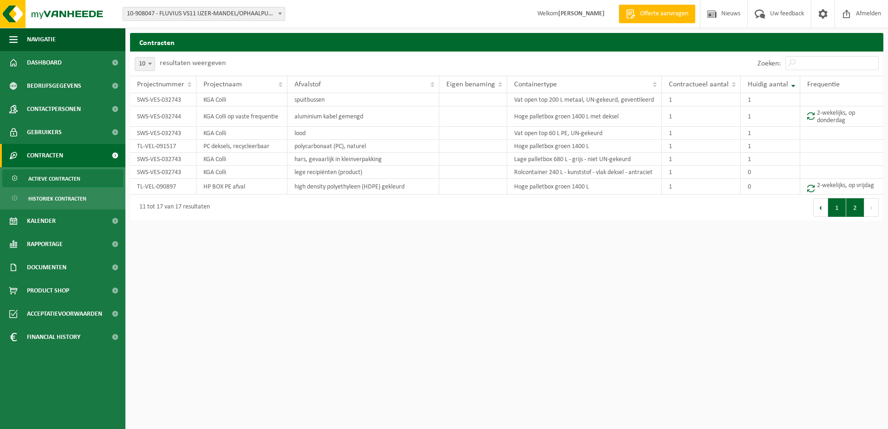
click at [836, 209] on button "1" at bounding box center [837, 207] width 18 height 19
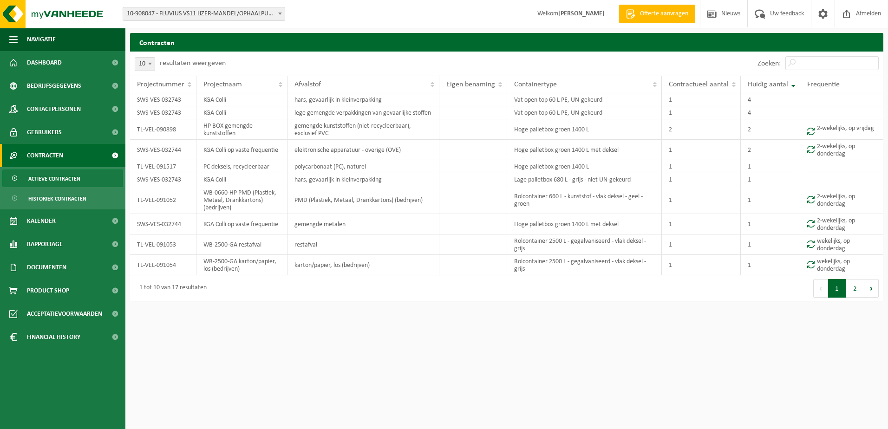
click at [284, 19] on span at bounding box center [279, 13] width 9 height 12
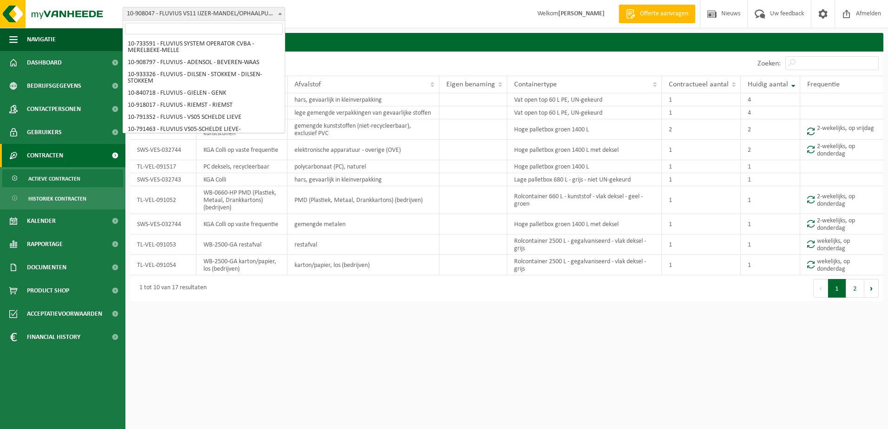
scroll to position [511, 0]
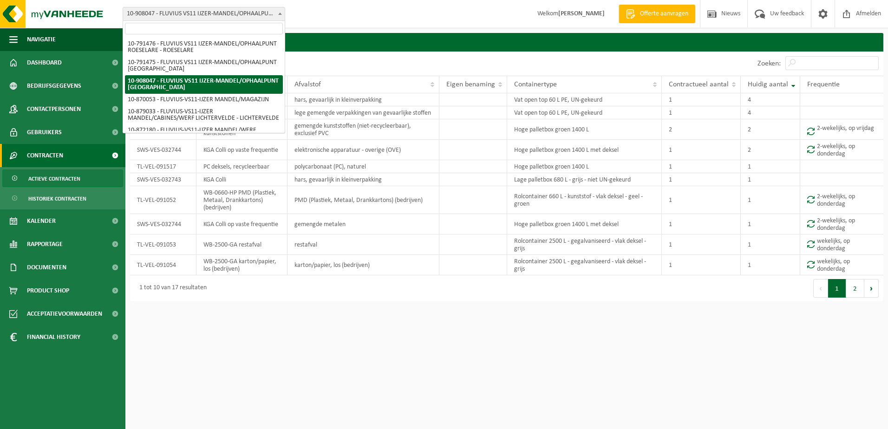
click at [266, 30] on input "search" at bounding box center [204, 29] width 158 height 12
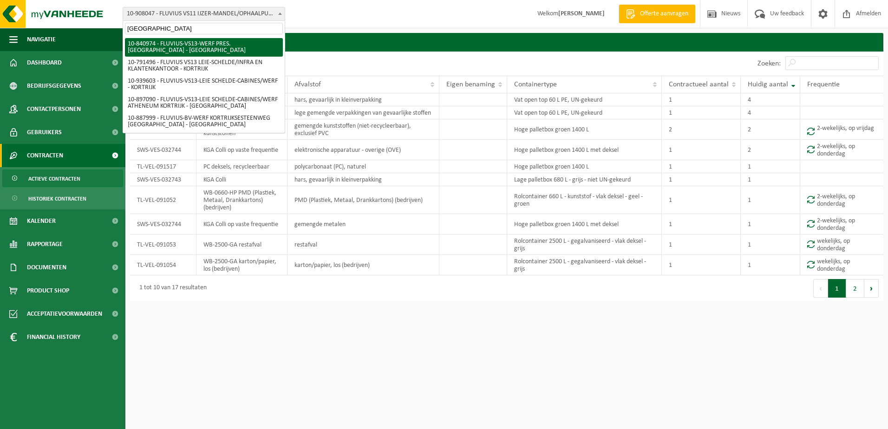
type input "[GEOGRAPHIC_DATA]"
select select "92096"
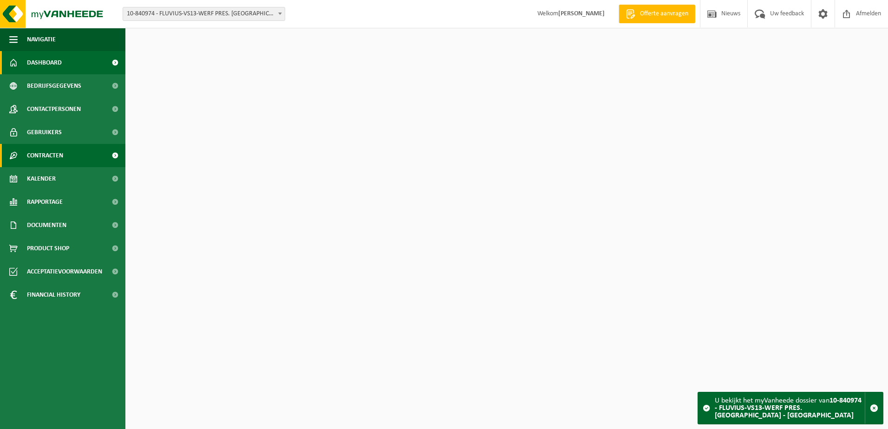
click at [57, 157] on span "Contracten" at bounding box center [45, 155] width 36 height 23
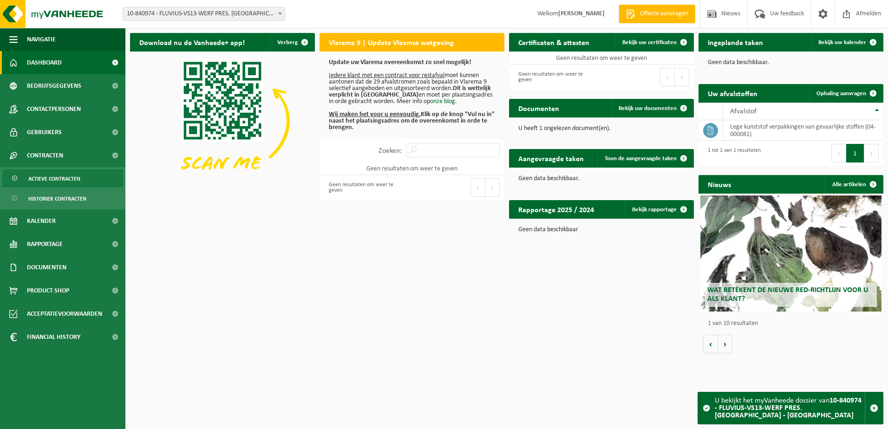
click at [55, 180] on span "Actieve contracten" at bounding box center [54, 179] width 52 height 18
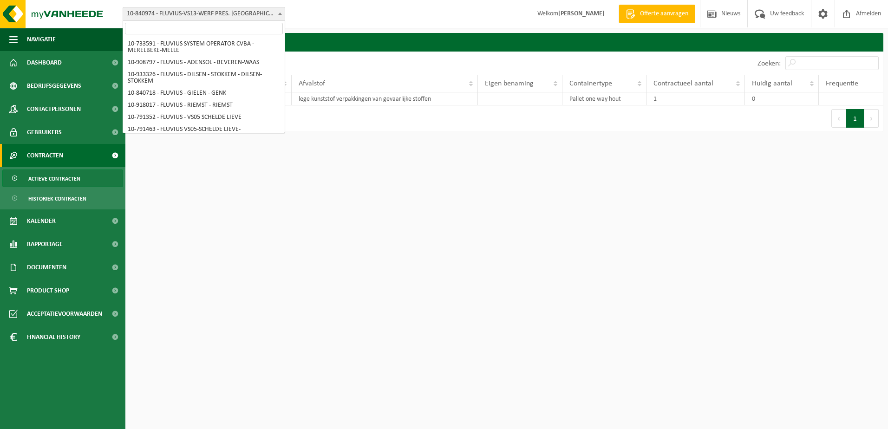
click at [279, 11] on span at bounding box center [279, 13] width 9 height 12
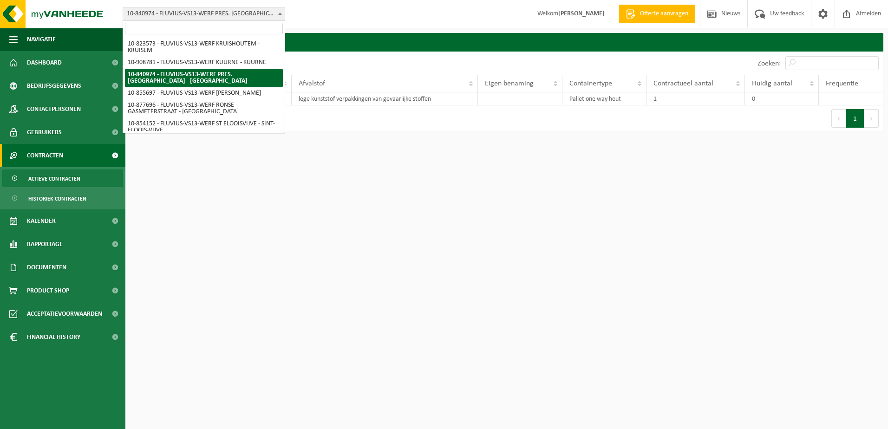
click at [252, 25] on input "search" at bounding box center [204, 29] width 158 height 12
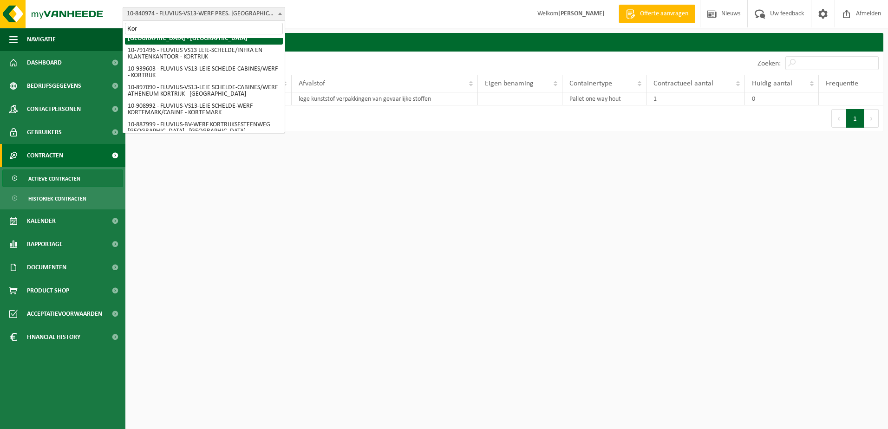
scroll to position [0, 0]
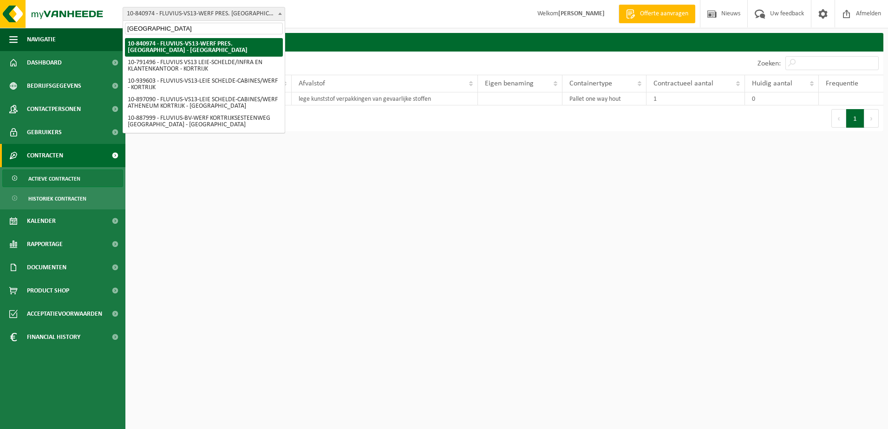
type input "[GEOGRAPHIC_DATA]"
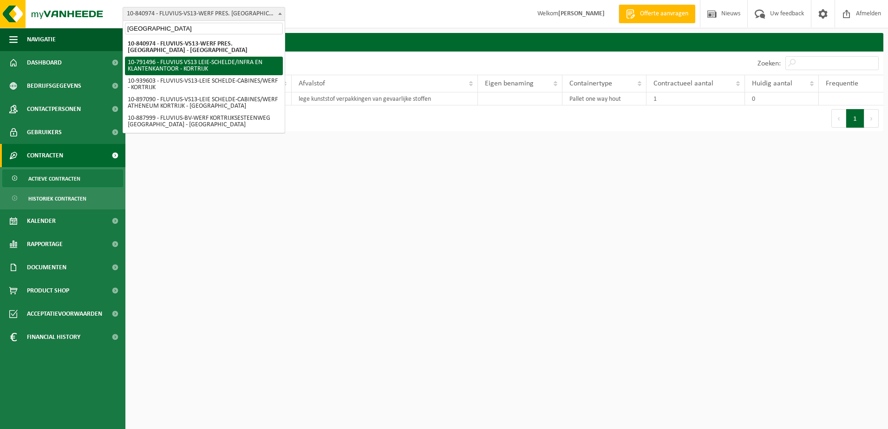
select select "30235"
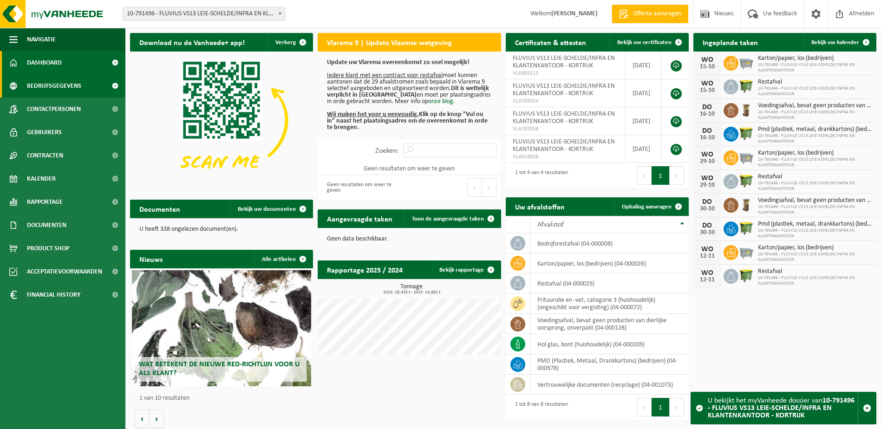
click at [43, 82] on span "Bedrijfsgegevens" at bounding box center [54, 85] width 54 height 23
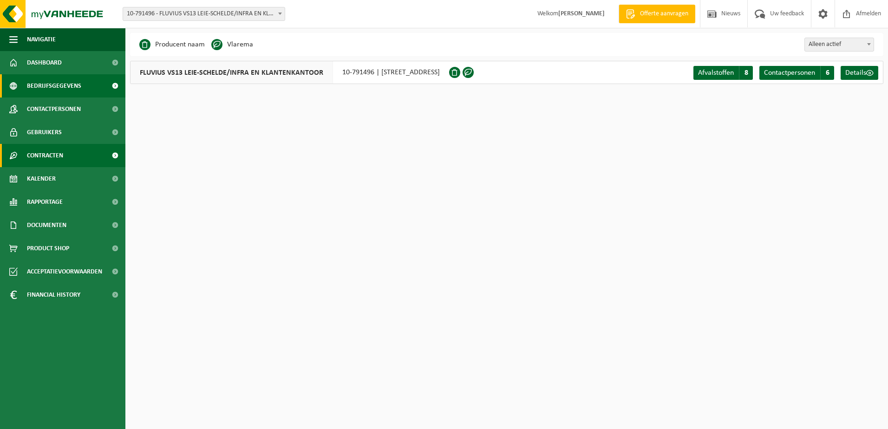
click at [51, 159] on span "Contracten" at bounding box center [45, 155] width 36 height 23
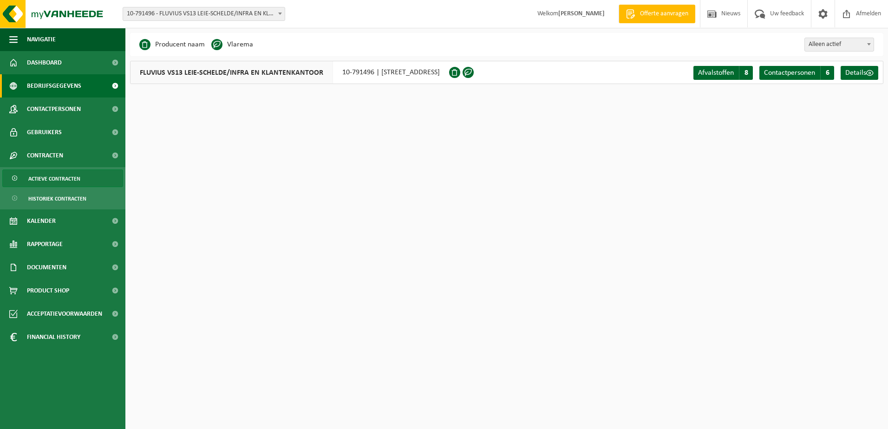
click at [51, 181] on span "Actieve contracten" at bounding box center [54, 179] width 52 height 18
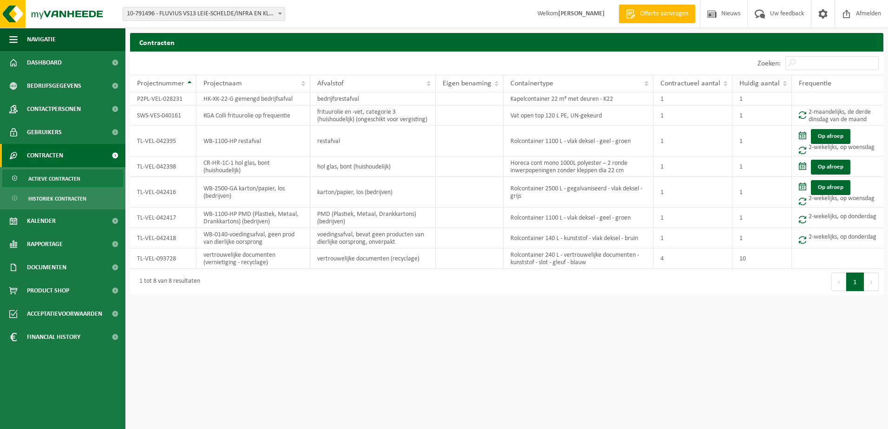
click at [779, 85] on span "Huidig aantal" at bounding box center [759, 83] width 40 height 7
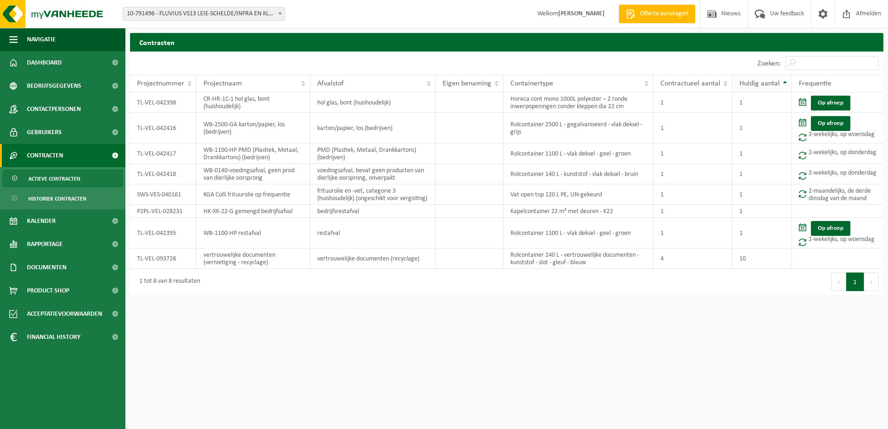
click at [779, 85] on span "Huidig aantal" at bounding box center [759, 83] width 40 height 7
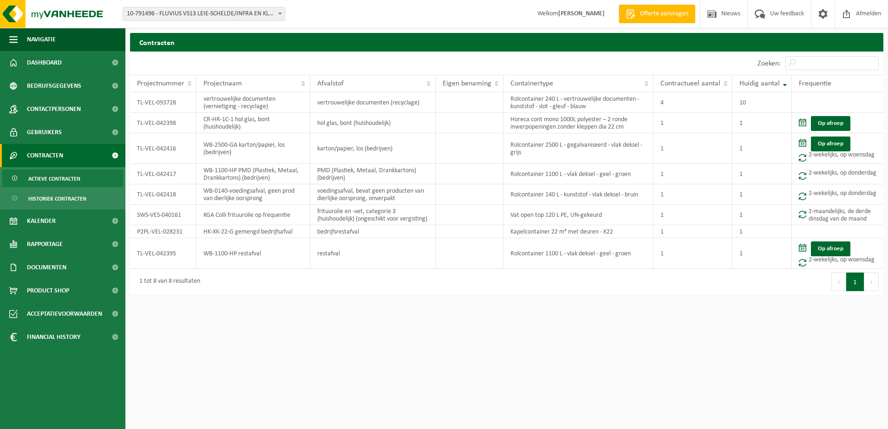
click at [281, 13] on b at bounding box center [280, 14] width 4 height 2
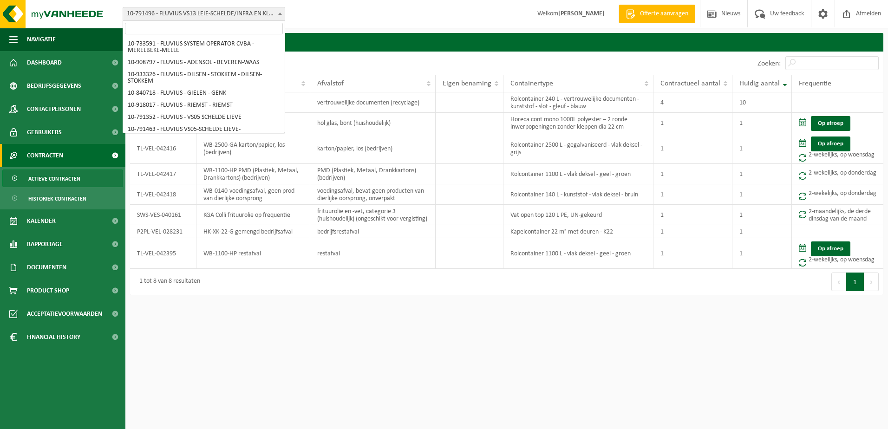
scroll to position [781, 0]
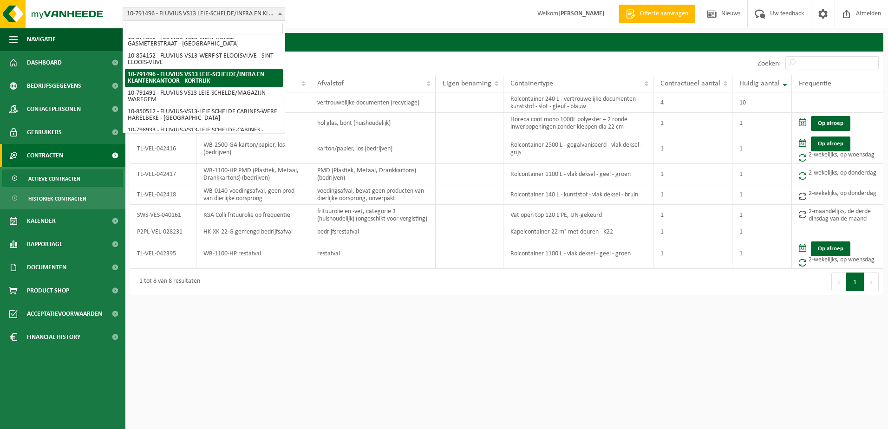
click at [255, 29] on input "search" at bounding box center [204, 29] width 158 height 12
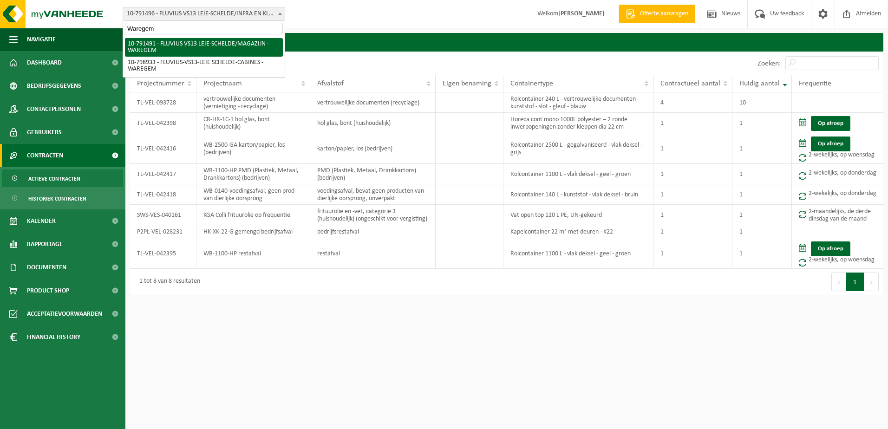
type input "Waregem"
select select "30232"
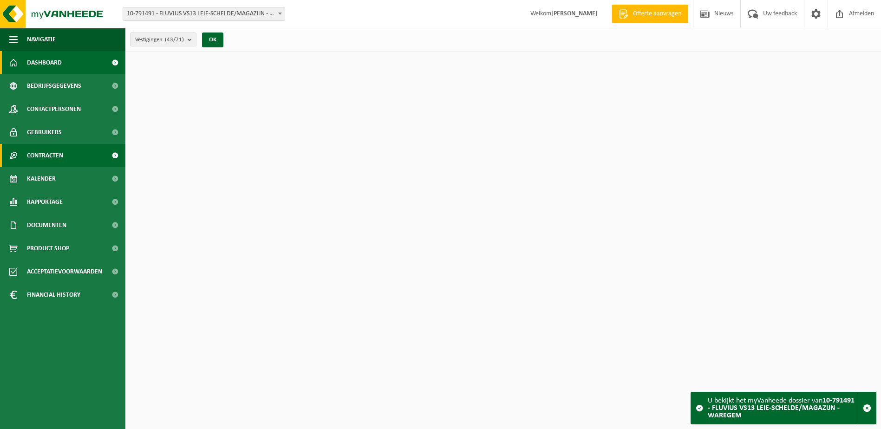
click at [33, 149] on span "Contracten" at bounding box center [45, 155] width 36 height 23
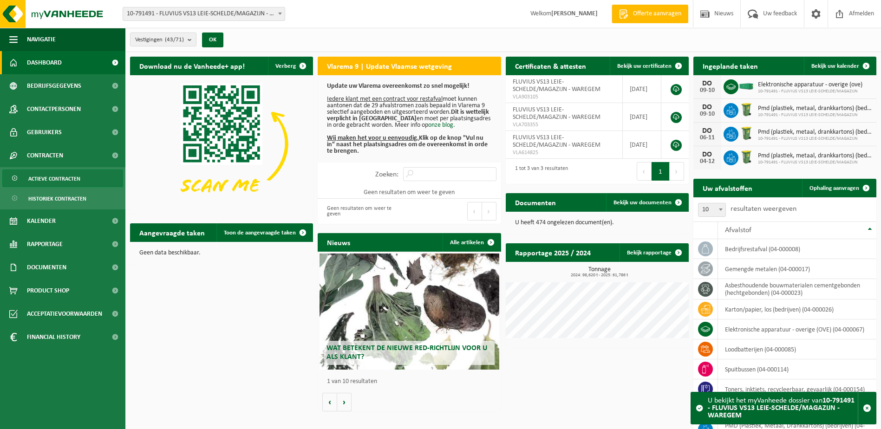
click at [47, 174] on span "Actieve contracten" at bounding box center [54, 179] width 52 height 18
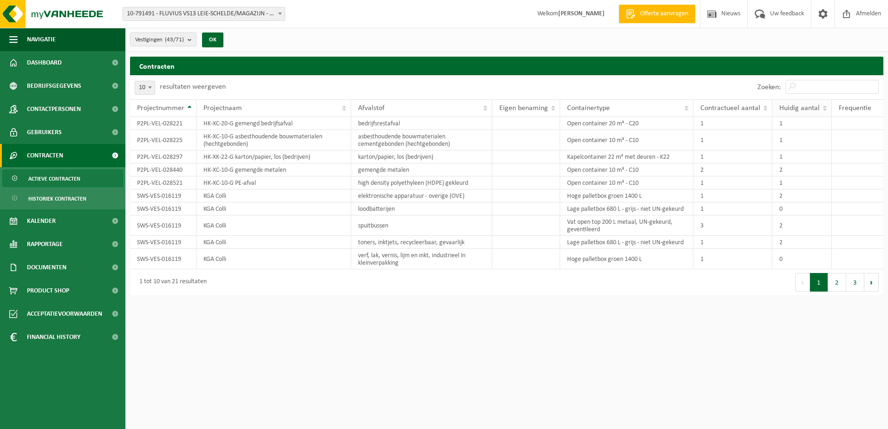
click at [813, 111] on span "Huidig aantal" at bounding box center [799, 108] width 40 height 7
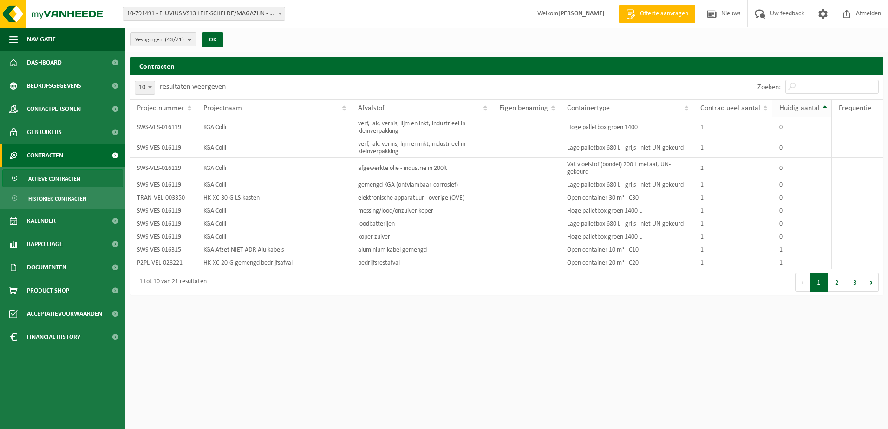
click at [812, 111] on span "Huidig aantal" at bounding box center [799, 108] width 40 height 7
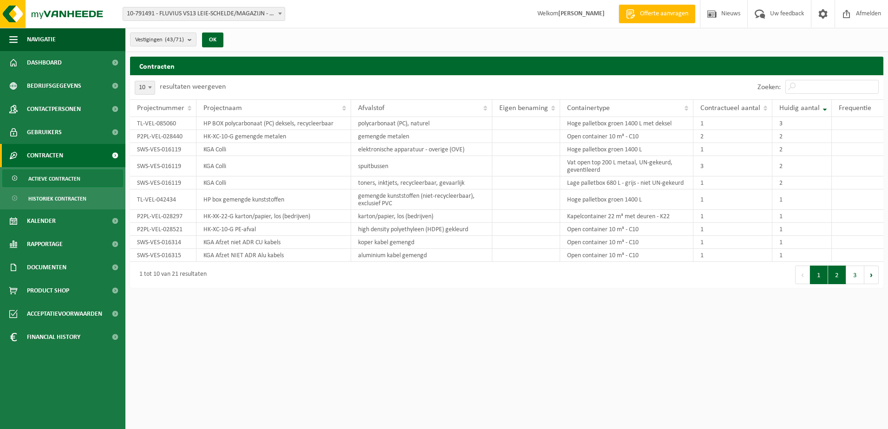
click at [835, 275] on button "2" at bounding box center [837, 275] width 18 height 19
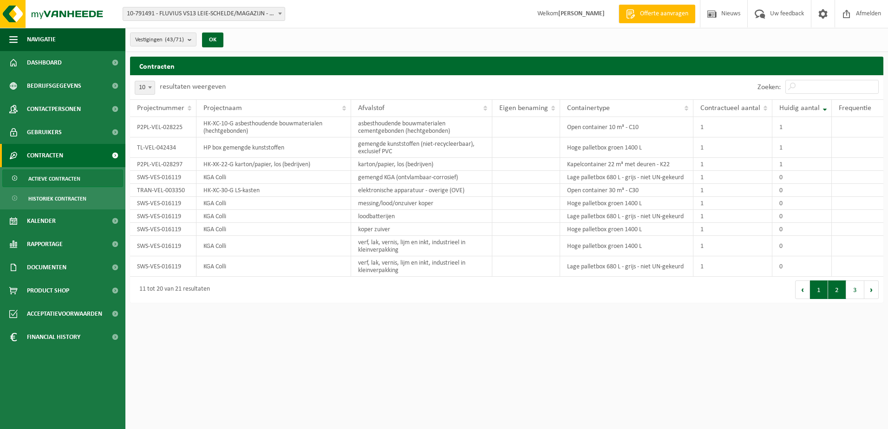
click at [826, 287] on button "1" at bounding box center [819, 290] width 18 height 19
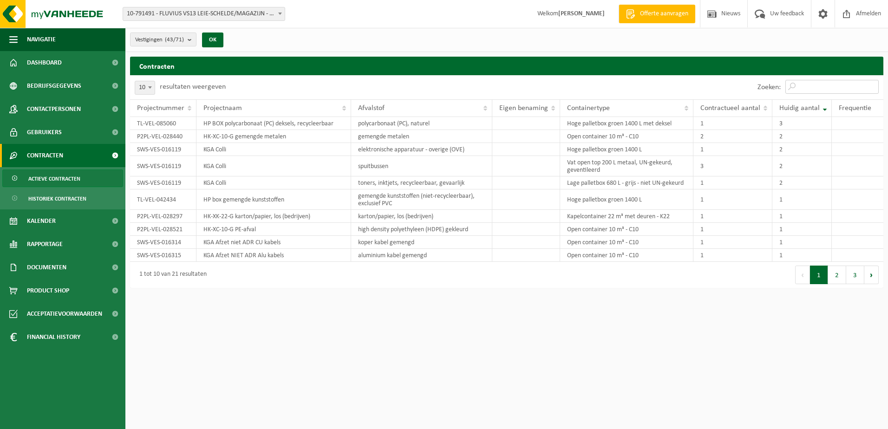
click at [817, 86] on input "Zoeken:" at bounding box center [831, 87] width 93 height 14
type input "pmd"
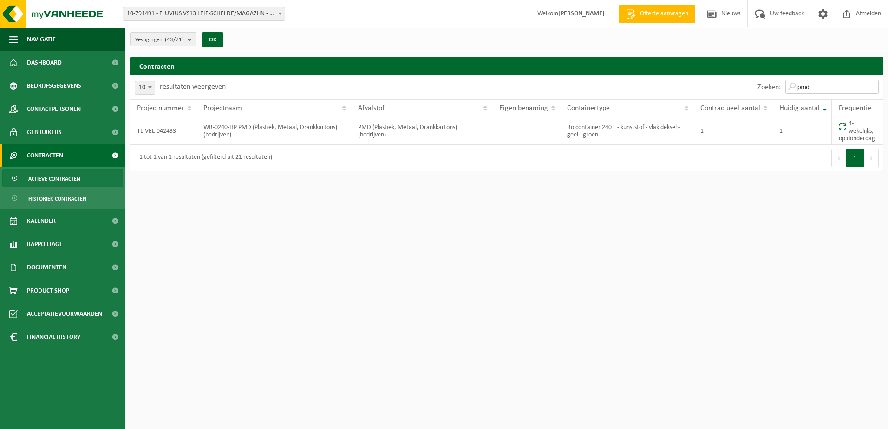
click at [872, 85] on input "pmd" at bounding box center [831, 87] width 93 height 14
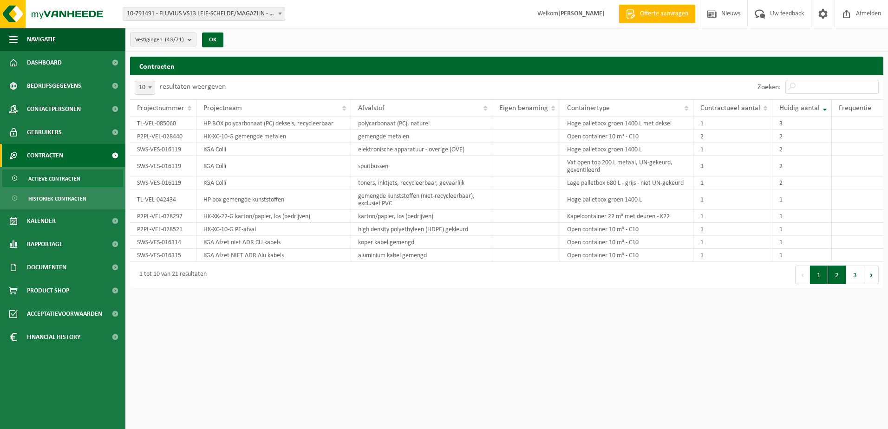
click at [838, 277] on button "2" at bounding box center [837, 275] width 18 height 19
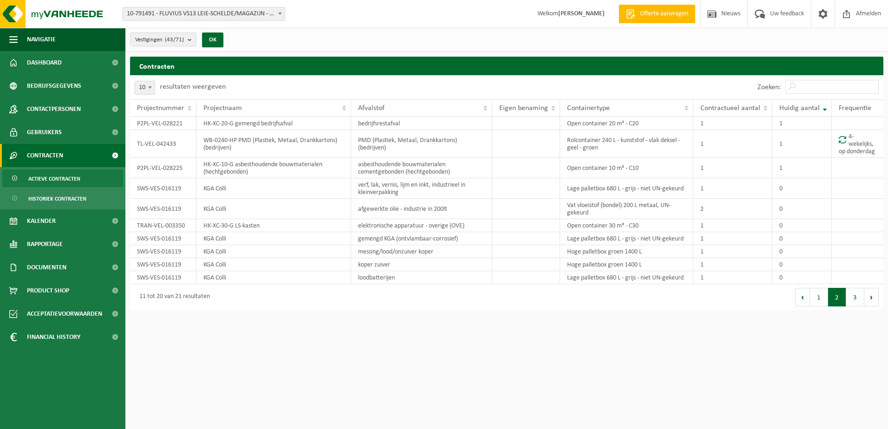
click at [274, 14] on span "10-791491 - FLUVIUS VS13 LEIE-SCHELDE/MAGAZIJN - WAREGEM" at bounding box center [204, 13] width 162 height 13
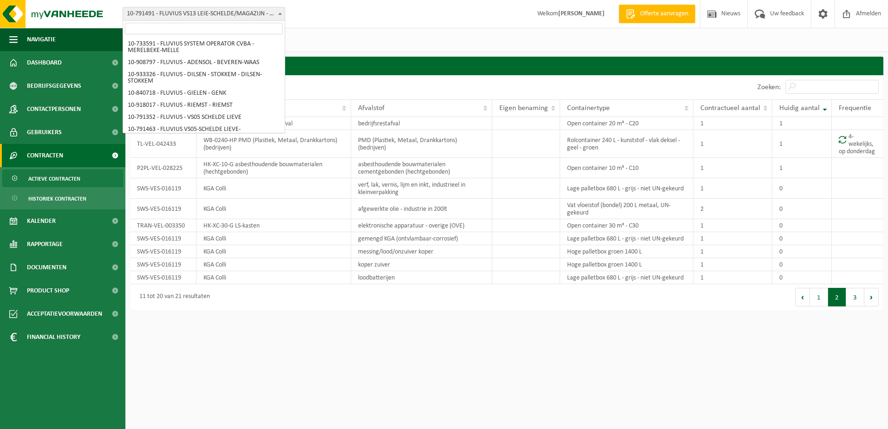
scroll to position [800, 0]
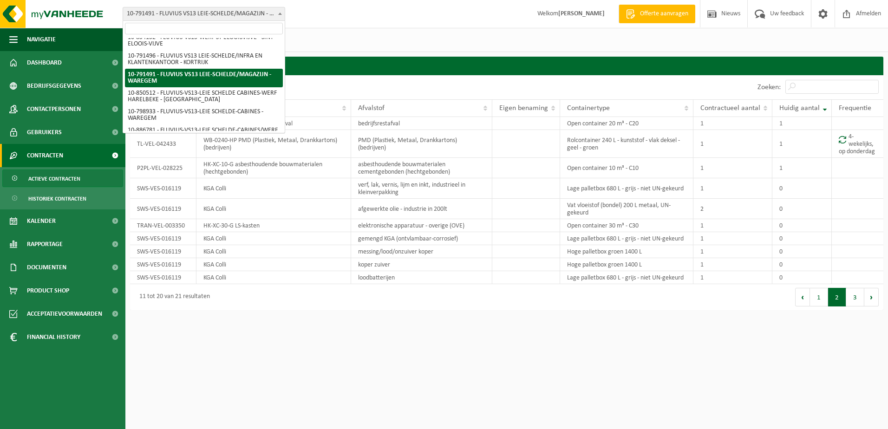
click at [257, 26] on input "search" at bounding box center [204, 29] width 158 height 12
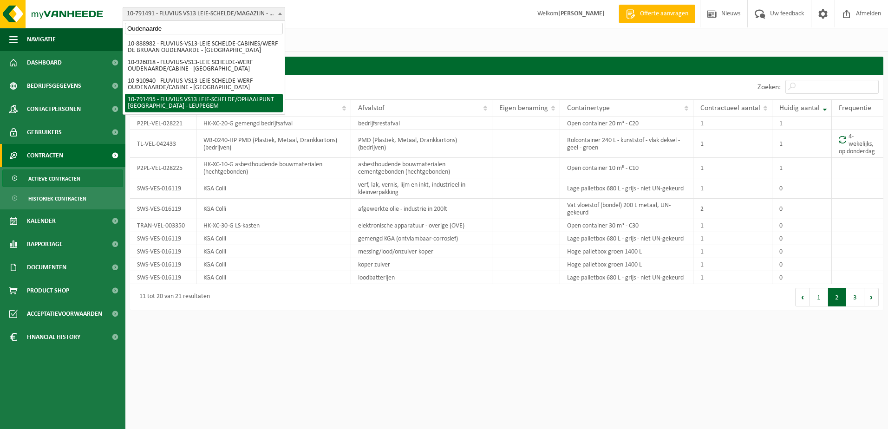
type input "Oudenaarde"
select select "30234"
click at [0, 0] on div "Even geduld. Door de grote hoeveelheid gegevens duurt het laden even." at bounding box center [0, 0] width 0 height 0
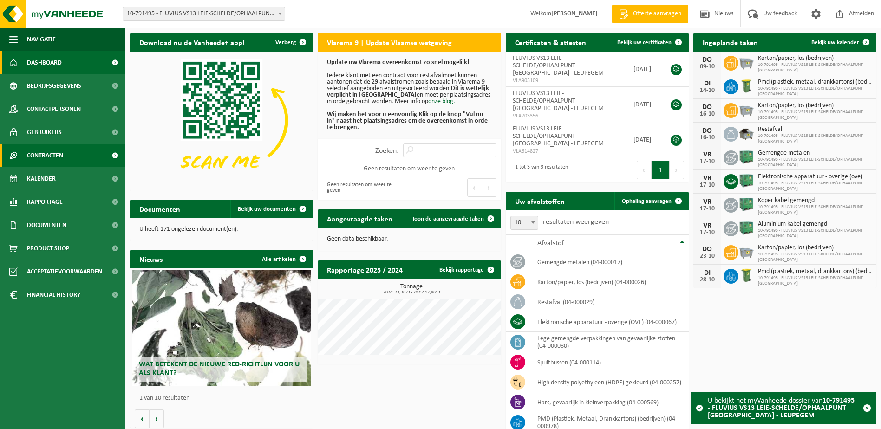
click at [39, 155] on span "Contracten" at bounding box center [45, 155] width 36 height 23
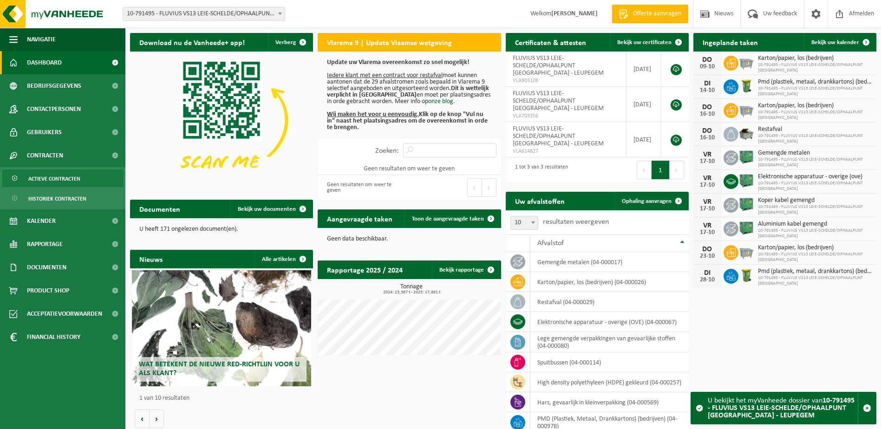
click at [58, 178] on span "Actieve contracten" at bounding box center [54, 179] width 52 height 18
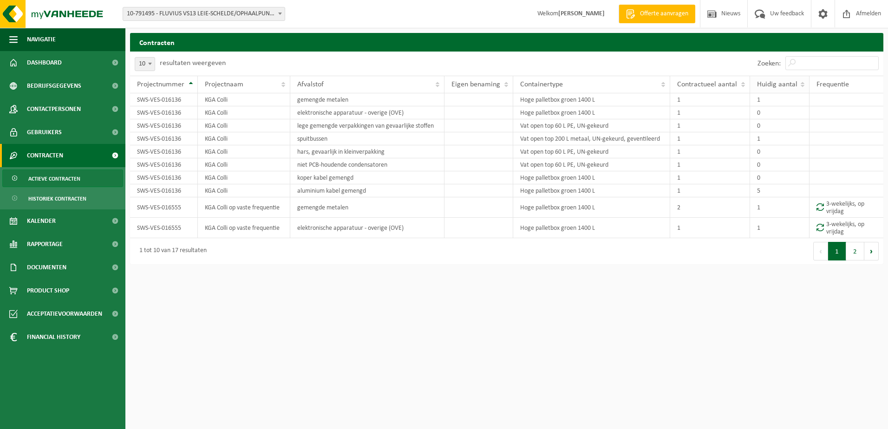
click at [777, 91] on th "Huidig aantal" at bounding box center [780, 85] width 60 height 18
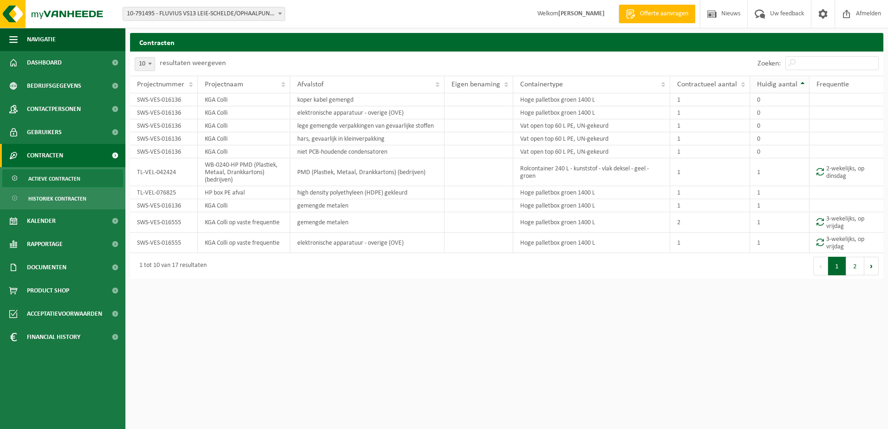
click at [778, 90] on th "Huidig aantal" at bounding box center [780, 85] width 60 height 18
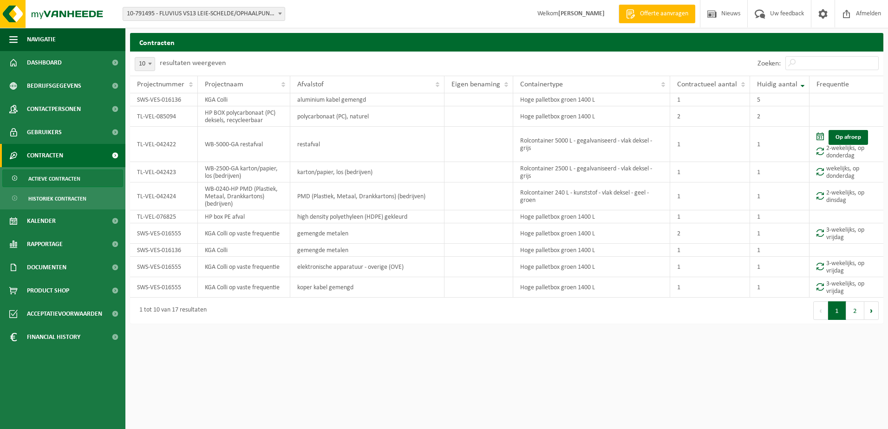
click at [277, 17] on span at bounding box center [279, 13] width 9 height 12
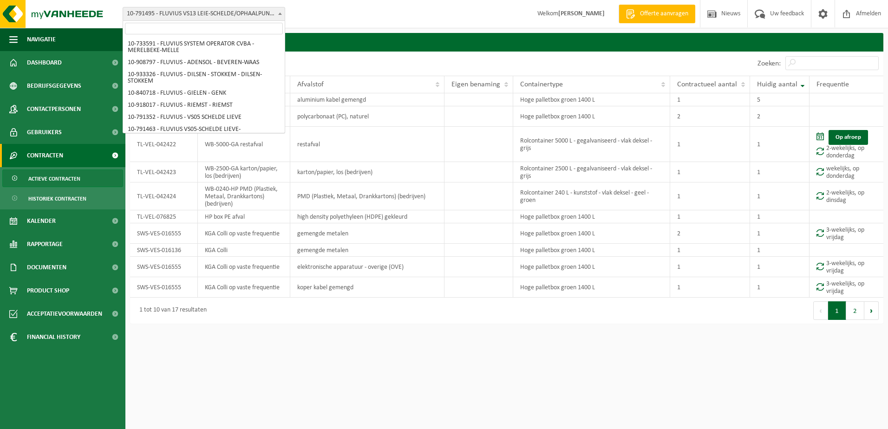
scroll to position [1618, 0]
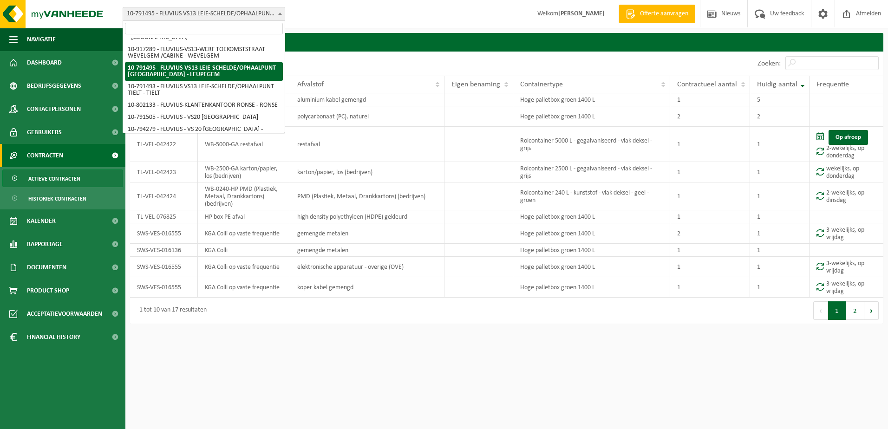
click at [261, 29] on input "search" at bounding box center [204, 29] width 158 height 12
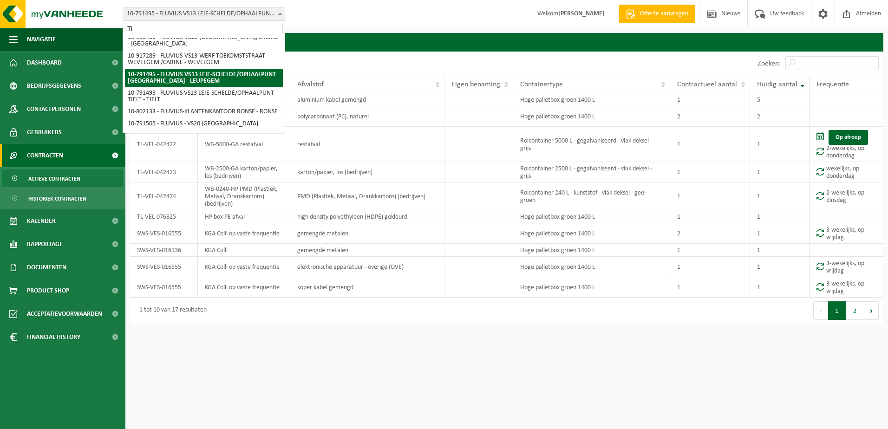
scroll to position [0, 0]
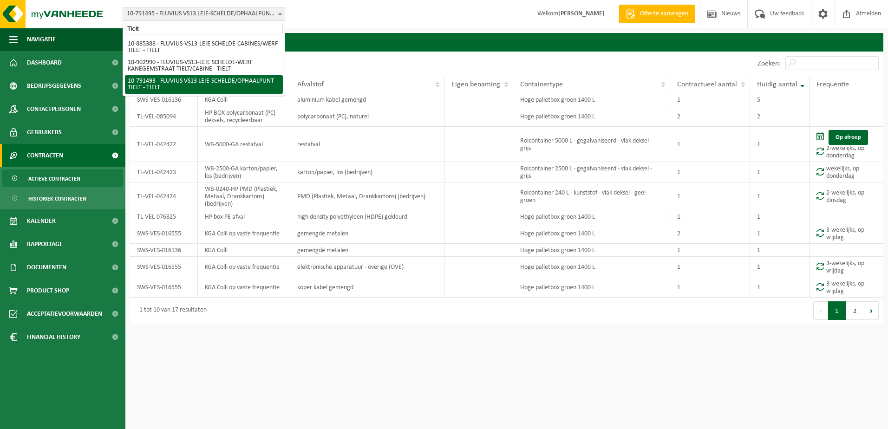
type input "Tielt"
select select "30233"
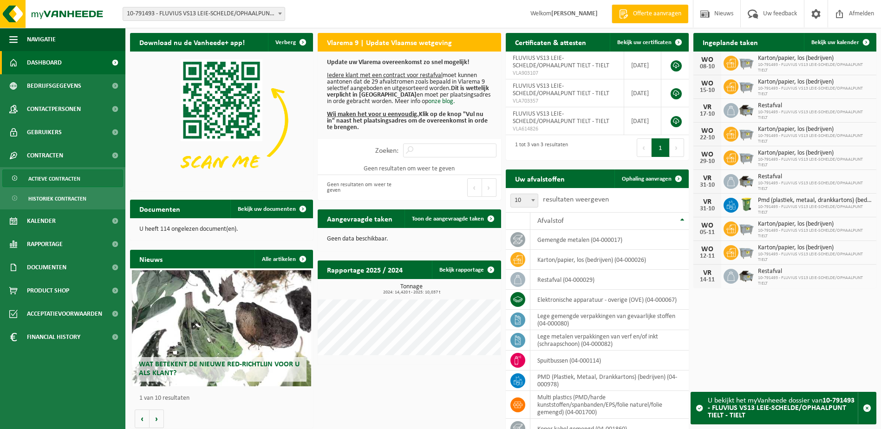
click at [56, 175] on span "Actieve contracten" at bounding box center [54, 179] width 52 height 18
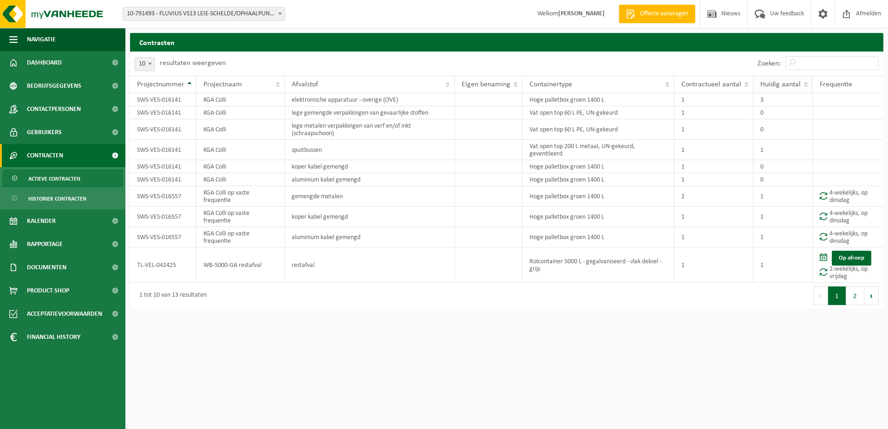
click at [783, 82] on span "Huidig aantal" at bounding box center [780, 84] width 40 height 7
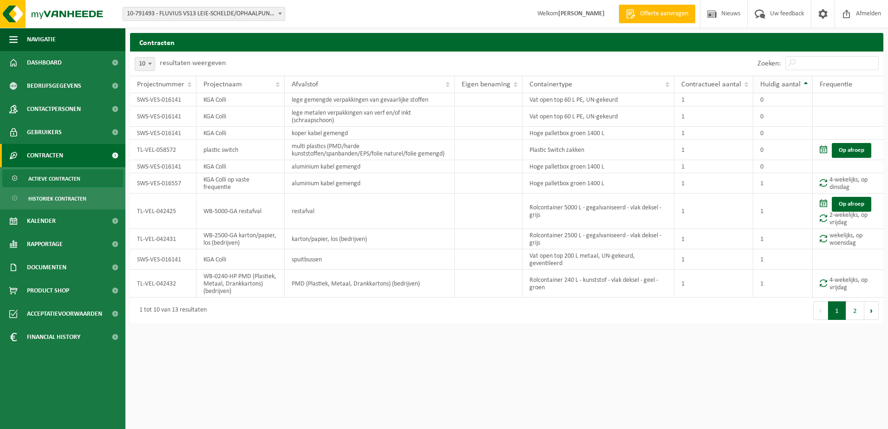
click at [783, 82] on span "Huidig aantal" at bounding box center [780, 84] width 40 height 7
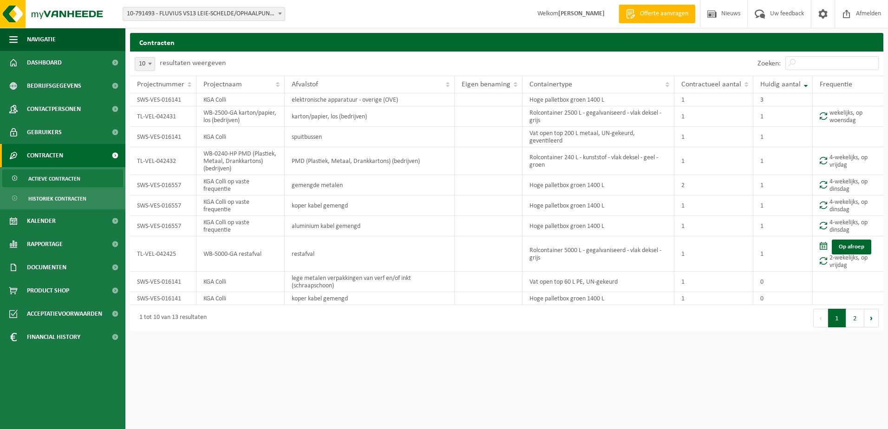
click at [259, 13] on span "10-791493 - FLUVIUS VS13 LEIE-SCHELDE/OPHAALPUNT TIELT - TIELT" at bounding box center [204, 13] width 162 height 13
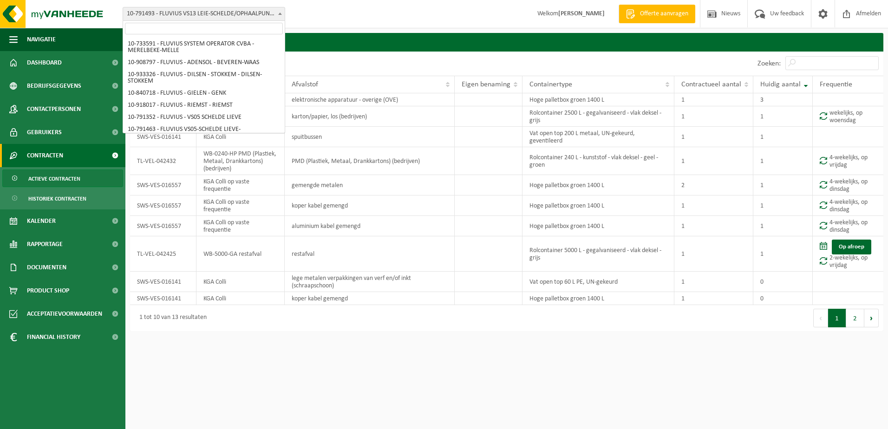
scroll to position [1637, 0]
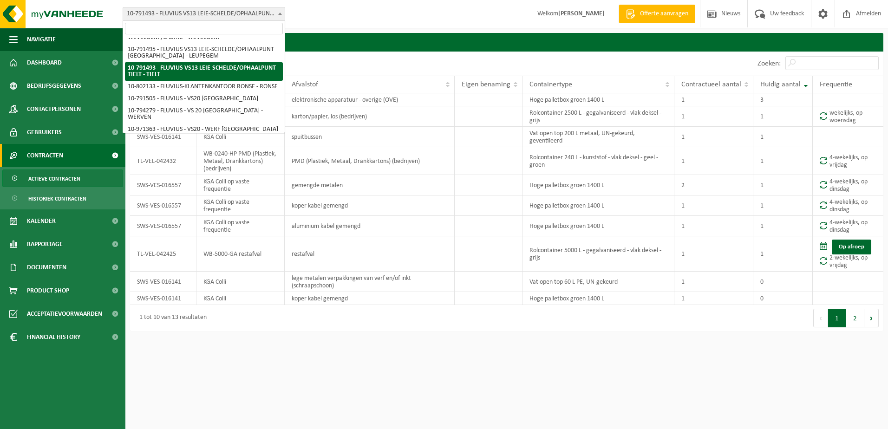
click at [241, 30] on input "search" at bounding box center [204, 29] width 158 height 12
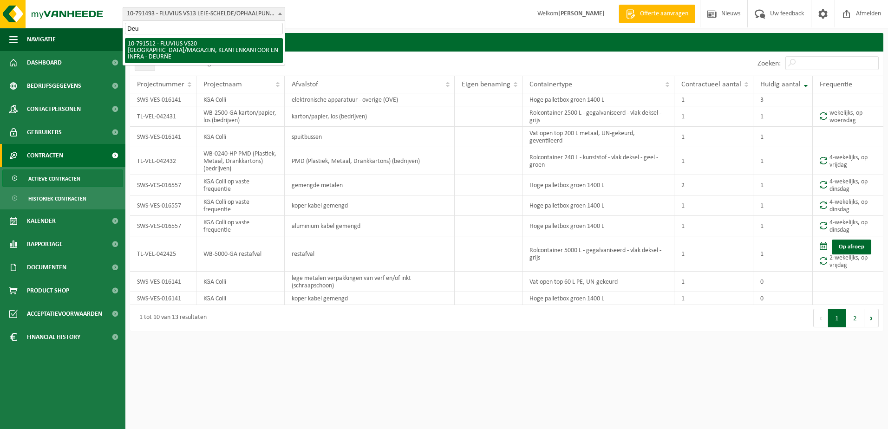
scroll to position [0, 0]
type input "Deurne"
select select "30237"
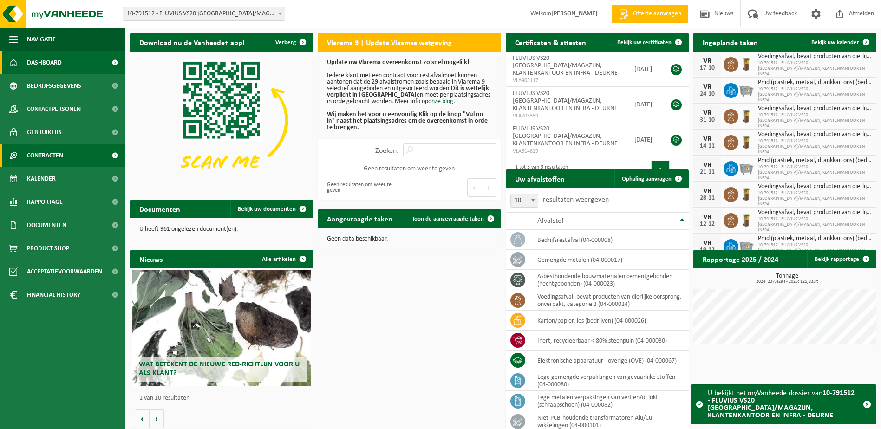
click at [37, 150] on span "Contracten" at bounding box center [45, 155] width 36 height 23
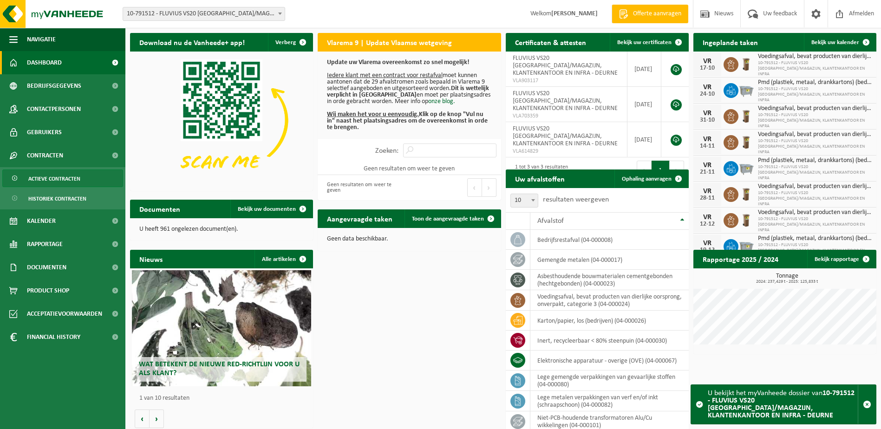
click at [39, 178] on span "Actieve contracten" at bounding box center [54, 179] width 52 height 18
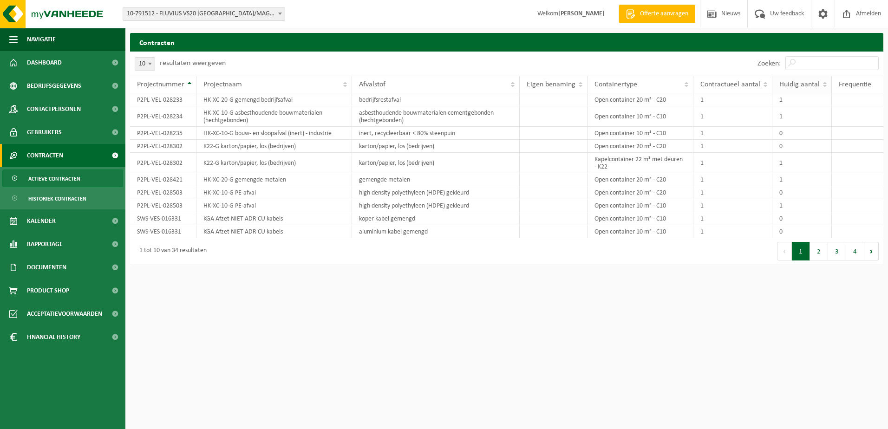
click at [788, 78] on th "Huidig aantal" at bounding box center [801, 85] width 59 height 18
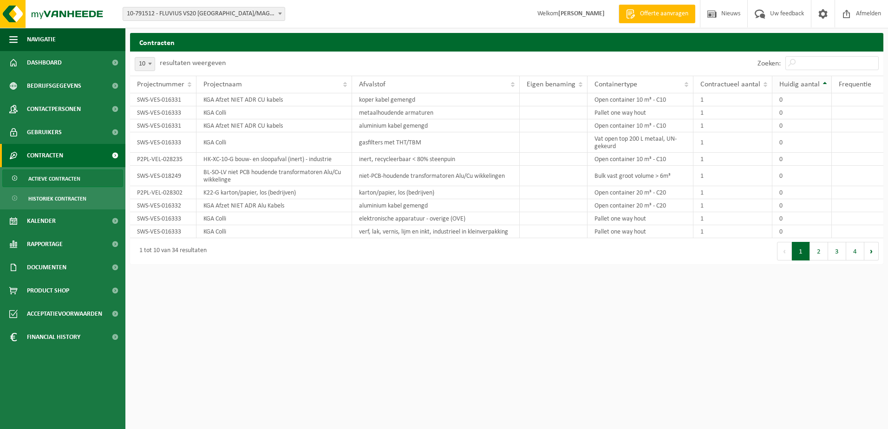
click at [792, 87] on span "Huidig aantal" at bounding box center [799, 84] width 40 height 7
